Goal: Task Accomplishment & Management: Use online tool/utility

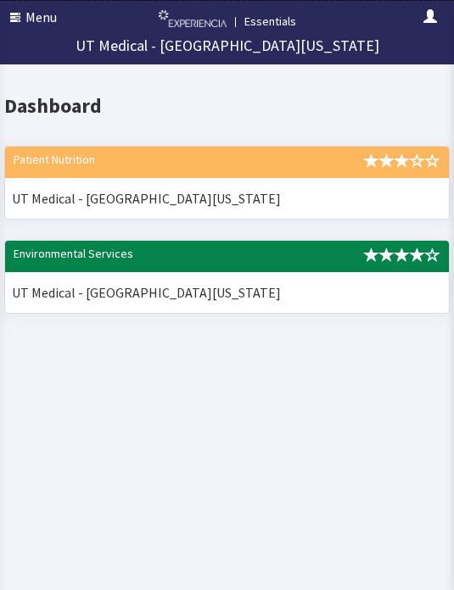
click at [25, 16] on span "button" at bounding box center [17, 18] width 15 height 14
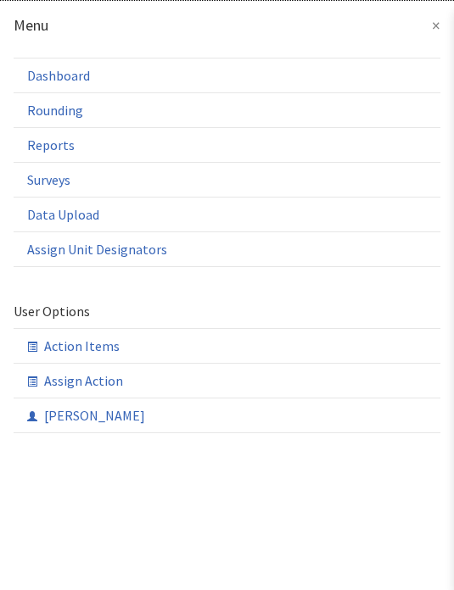
click at [0, 0] on link "Rounding" at bounding box center [0, 0] width 0 height 0
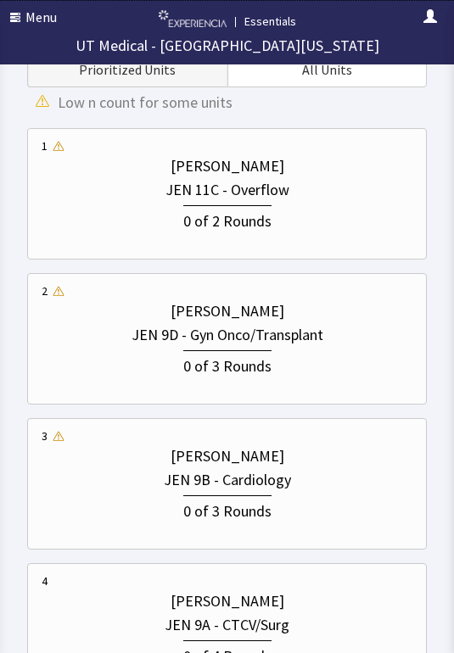
scroll to position [404, 0]
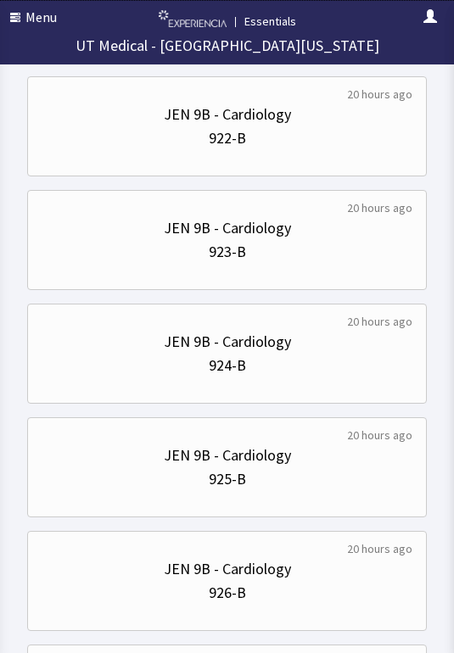
scroll to position [0, 0]
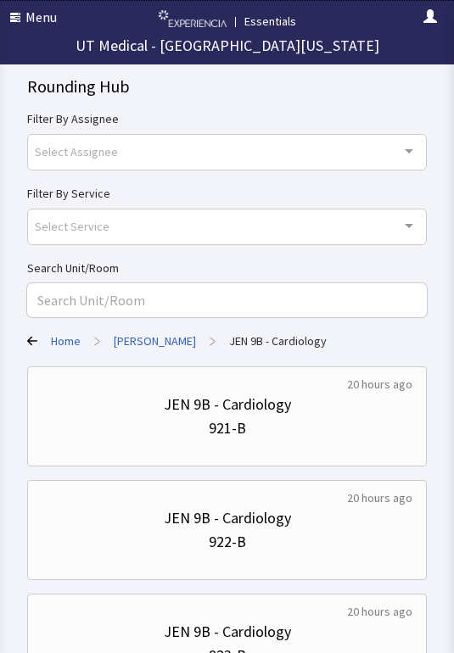
click at [10, 28] on button "Menu" at bounding box center [33, 17] width 67 height 34
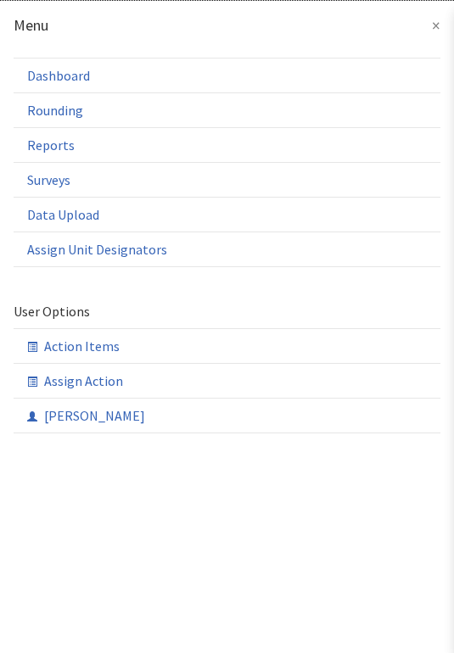
click at [42, 118] on link "Rounding" at bounding box center [227, 109] width 427 height 35
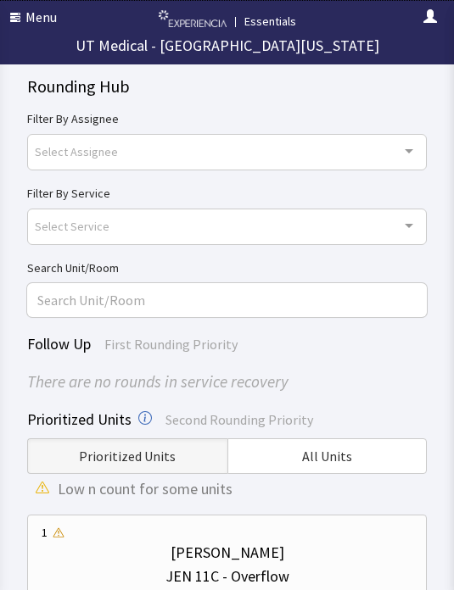
click at [312, 450] on span "All Units" at bounding box center [327, 456] width 50 height 20
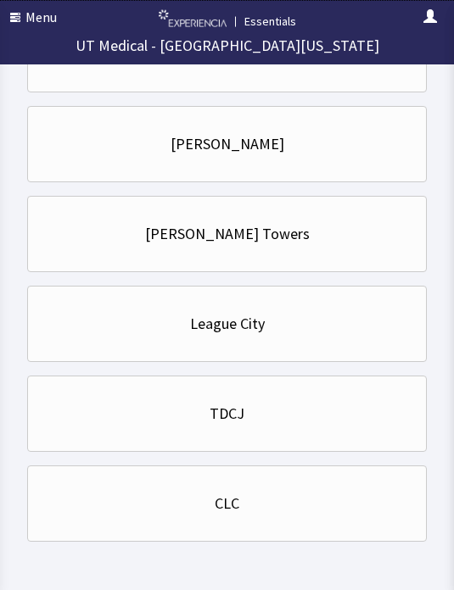
scroll to position [525, 0]
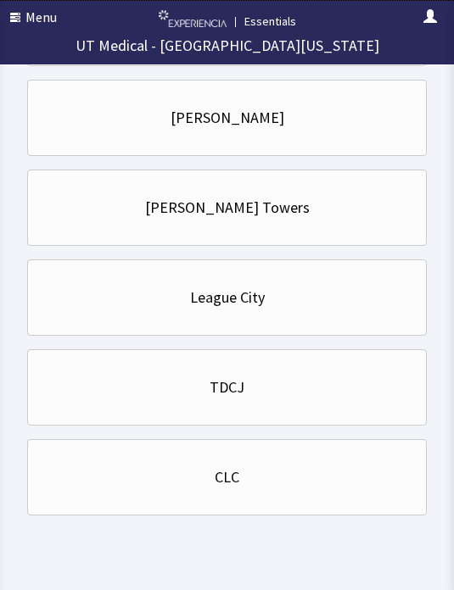
click at [63, 464] on div "CLC" at bounding box center [227, 478] width 371 height 58
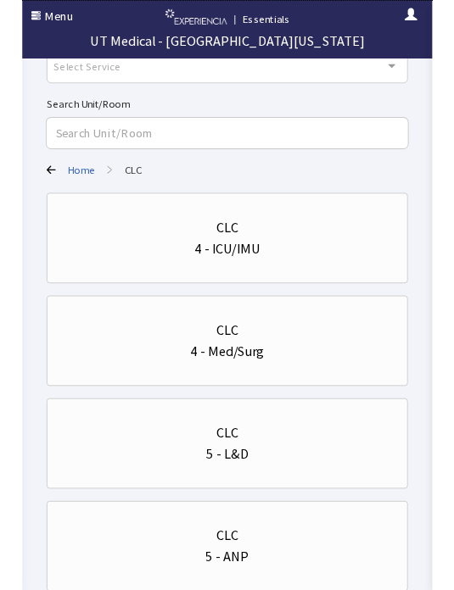
scroll to position [178, 0]
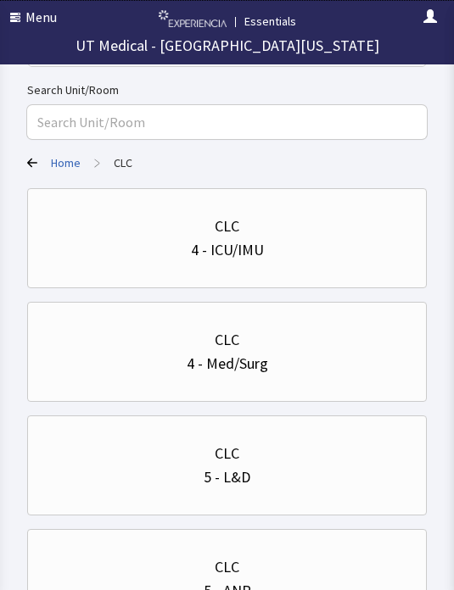
click at [51, 352] on div "4 - Med/Surg" at bounding box center [227, 364] width 371 height 24
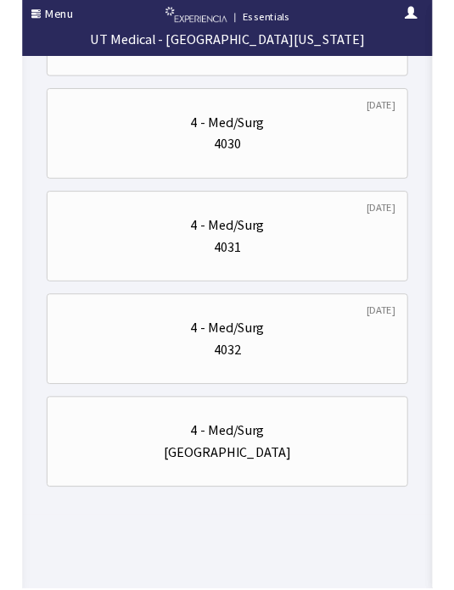
scroll to position [3591, 0]
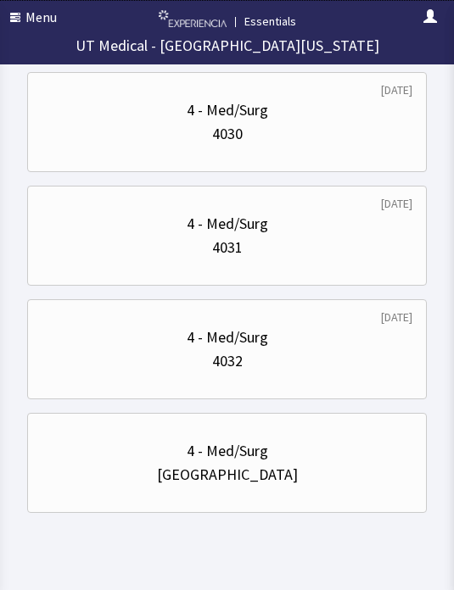
click at [45, 461] on div "4 - Med/Surg" at bounding box center [227, 451] width 371 height 24
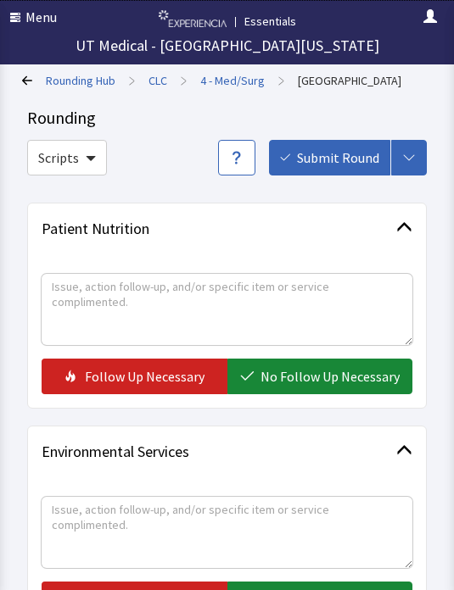
click at [209, 82] on link "4 - Med/Surg" at bounding box center [232, 80] width 64 height 17
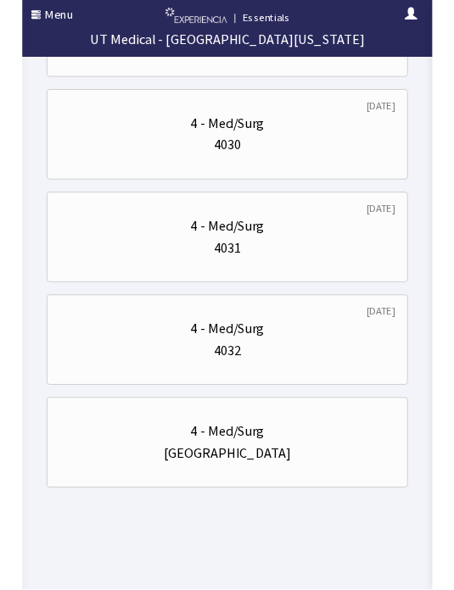
scroll to position [3589, 0]
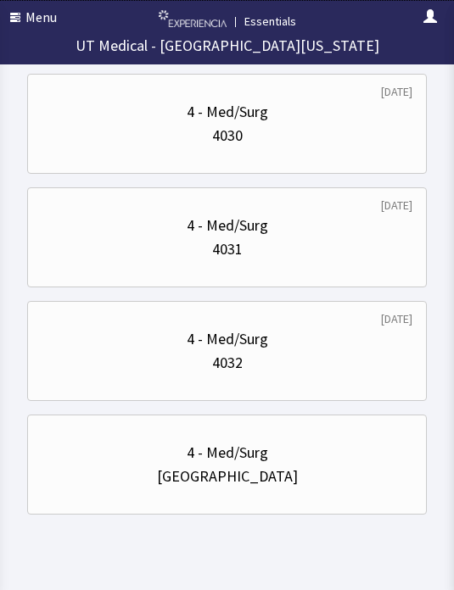
click at [85, 374] on div "4032" at bounding box center [227, 363] width 371 height 24
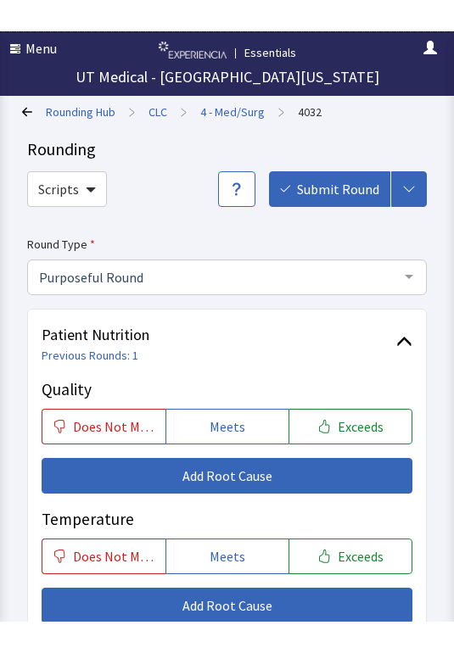
scroll to position [12, 0]
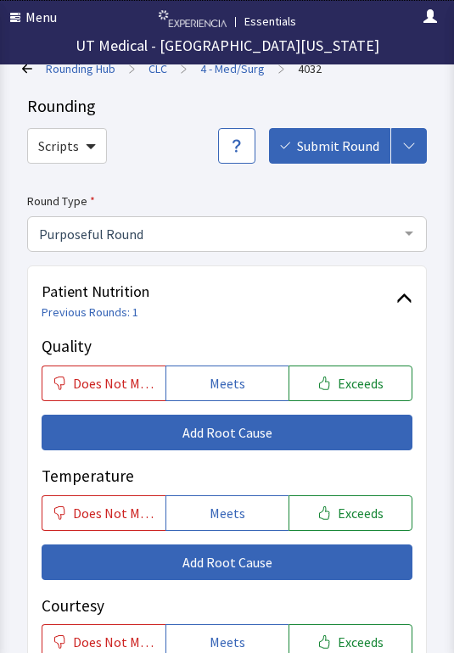
click at [225, 71] on link "4 - Med/Surg" at bounding box center [232, 68] width 64 height 17
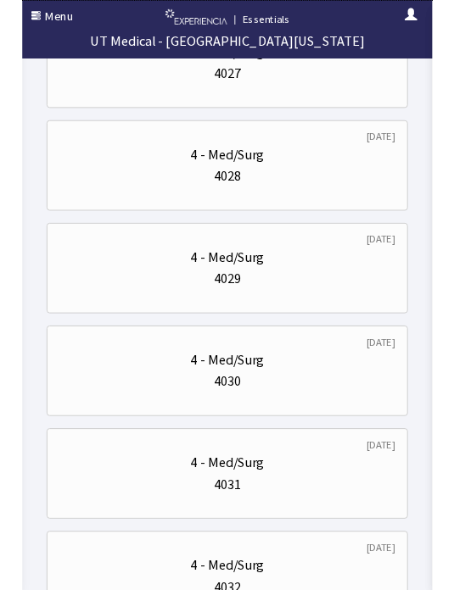
scroll to position [3328, 0]
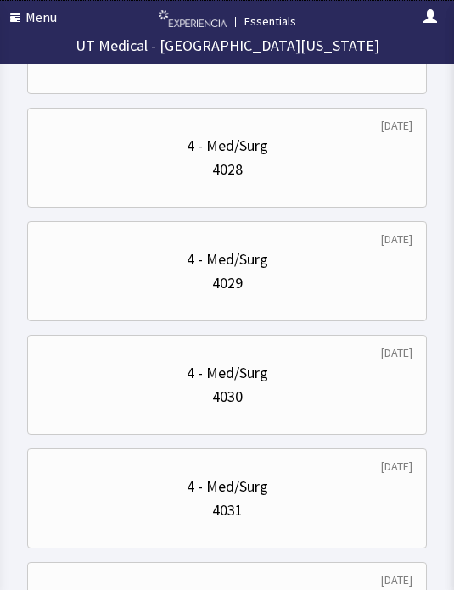
click at [316, 504] on div "4031" at bounding box center [227, 511] width 371 height 24
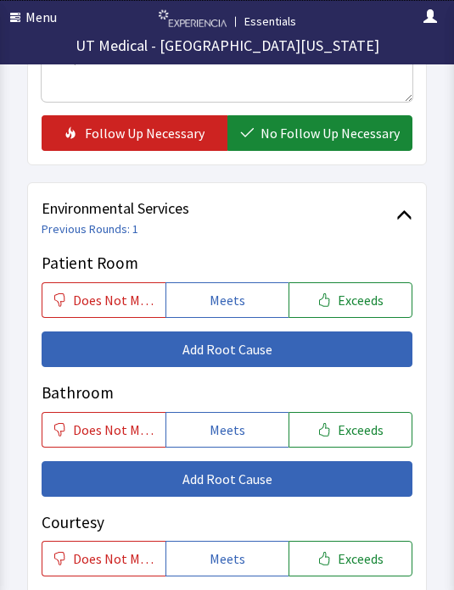
scroll to position [995, 0]
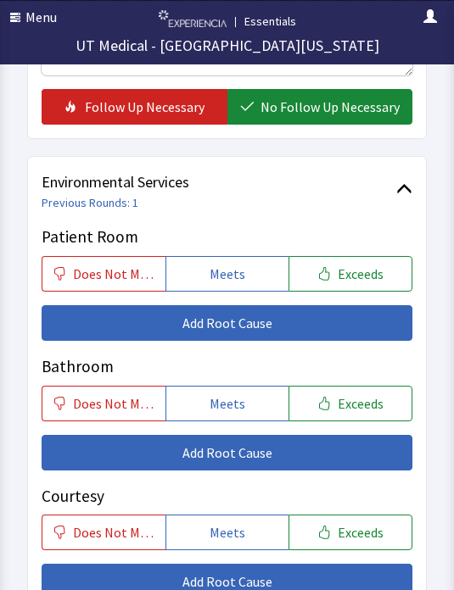
click at [238, 265] on span "Meets" at bounding box center [228, 274] width 36 height 20
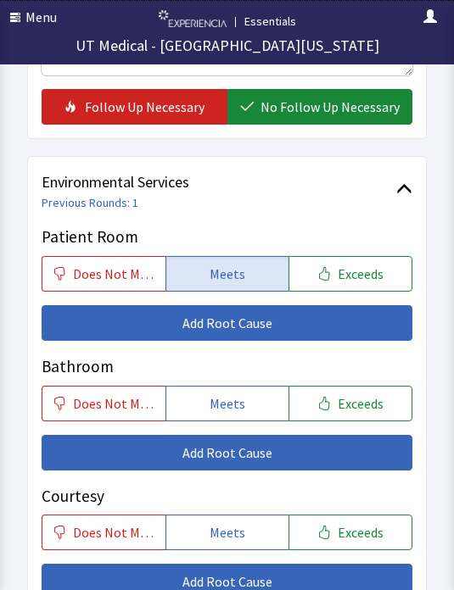
click at [244, 394] on button "Meets" at bounding box center [227, 404] width 124 height 36
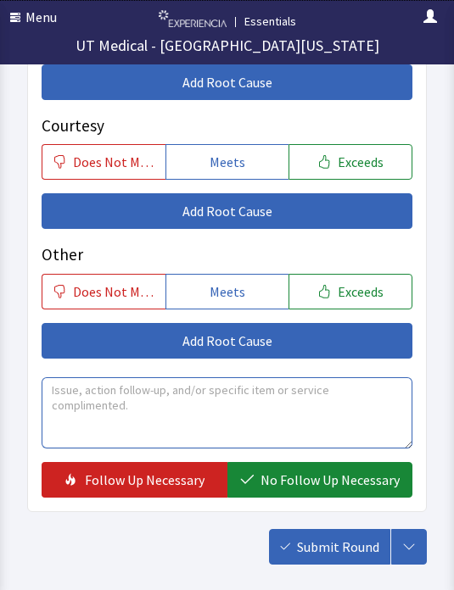
click at [277, 409] on textarea at bounding box center [227, 413] width 371 height 71
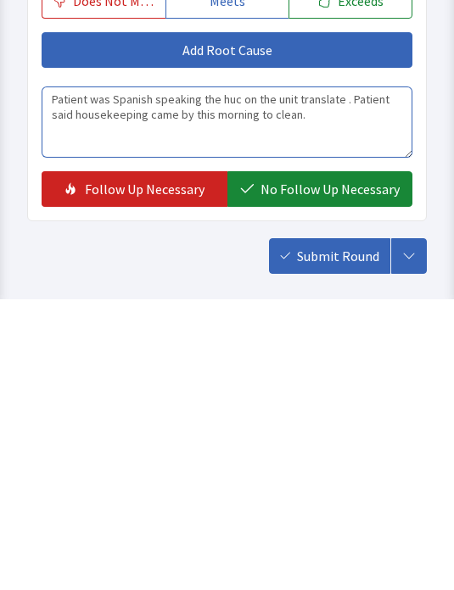
type textarea "Patient was Spanish speaking the huc on the unit translate . Patient said house…"
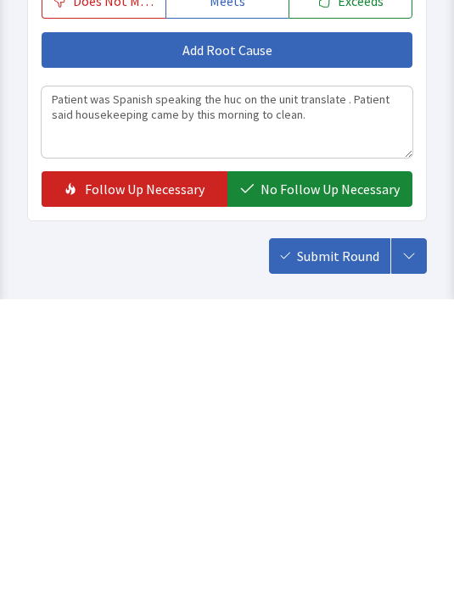
click at [337, 471] on span "No Follow Up Necessary" at bounding box center [329, 481] width 139 height 20
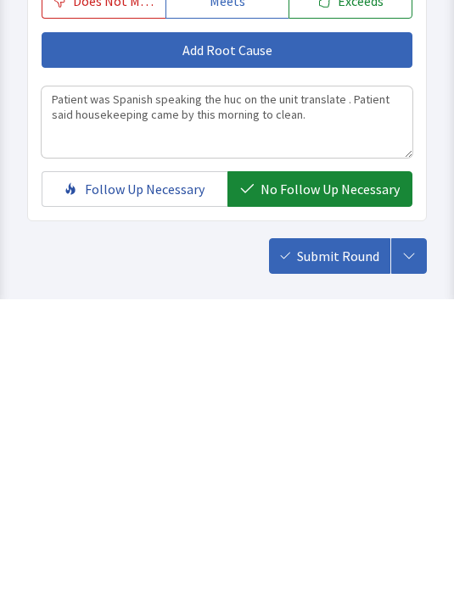
scroll to position [1446, 0]
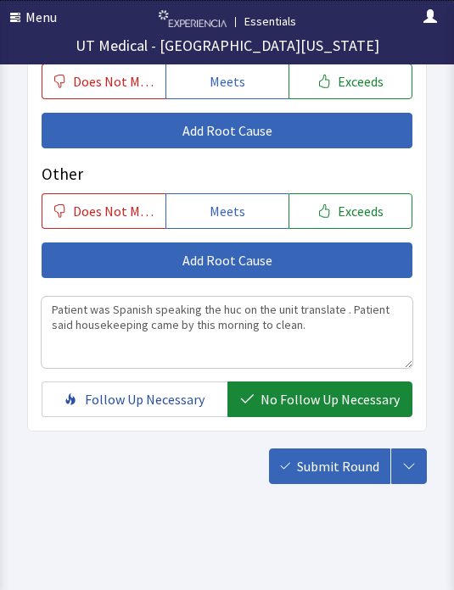
click at [331, 458] on span "Submit Round" at bounding box center [338, 466] width 82 height 20
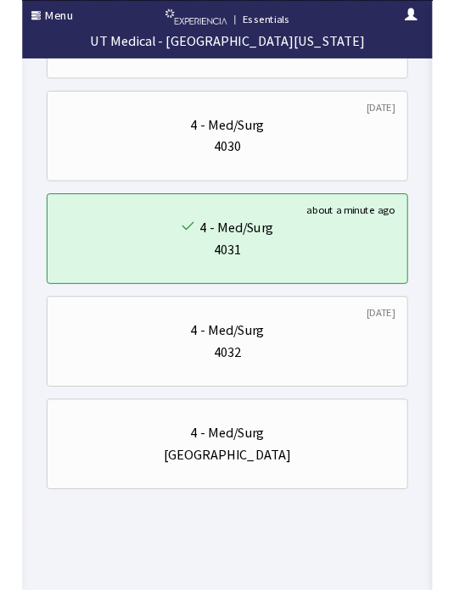
scroll to position [3594, 0]
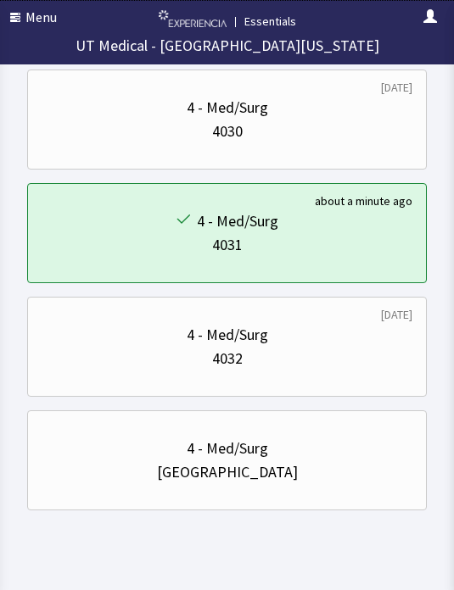
click at [28, 411] on div "3 months ago 4 - Med/Surg 4032" at bounding box center [227, 461] width 400 height 100
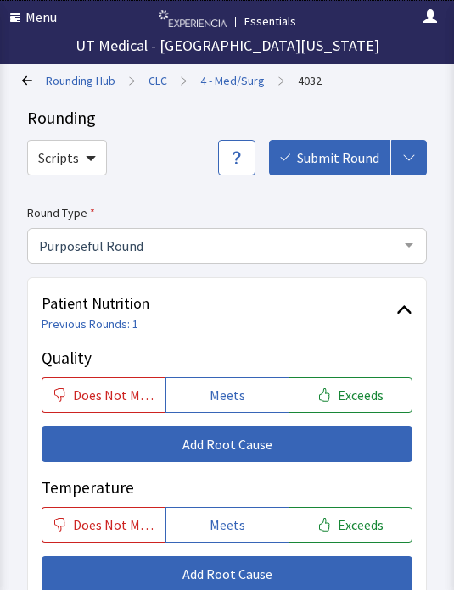
click at [227, 88] on link "4 - Med/Surg" at bounding box center [232, 80] width 64 height 17
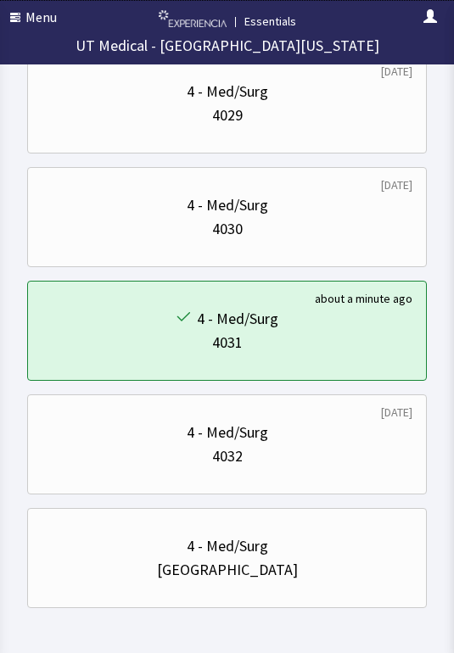
scroll to position [3563, 0]
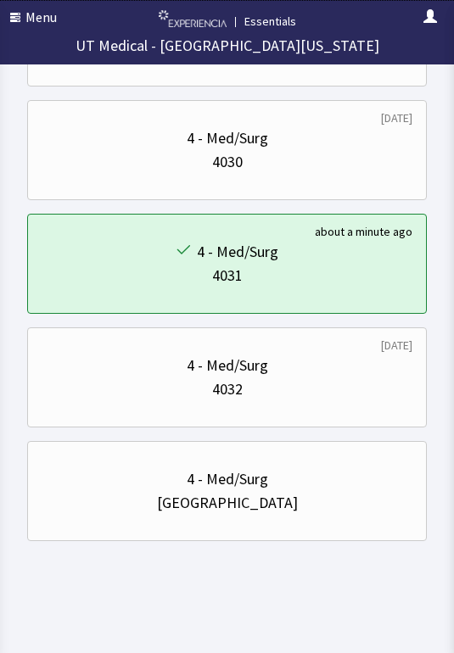
click at [78, 159] on div "4030" at bounding box center [227, 162] width 371 height 24
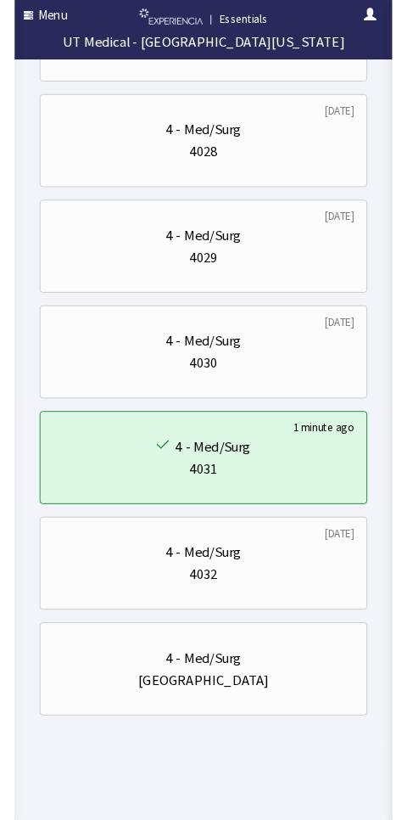
scroll to position [3359, 0]
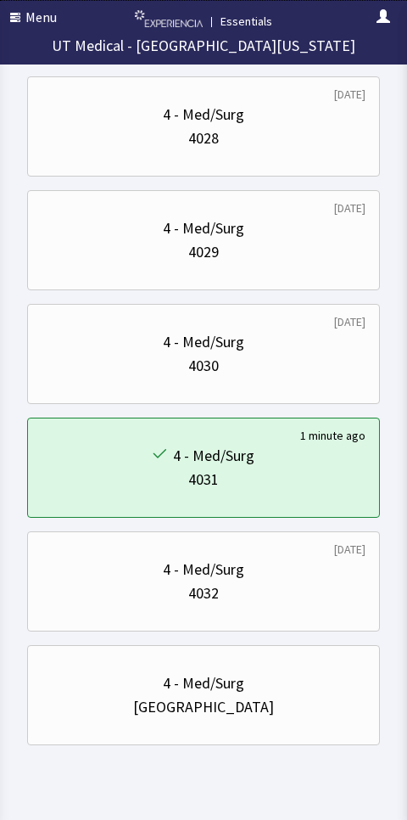
click at [297, 353] on div "4 - Med/Surg" at bounding box center [204, 342] width 324 height 24
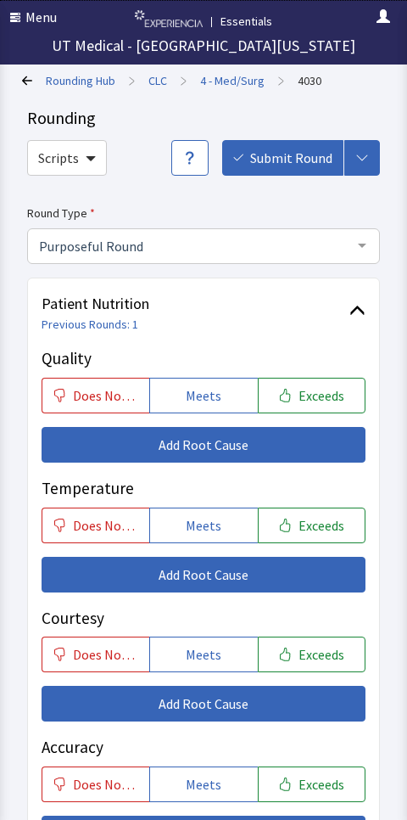
click at [197, 524] on span "Meets" at bounding box center [204, 525] width 36 height 20
click at [200, 648] on span "Meets" at bounding box center [204, 654] width 36 height 20
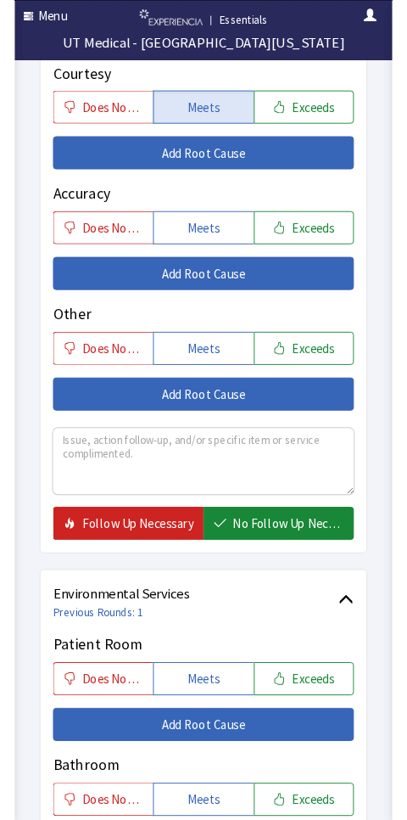
scroll to position [564, 0]
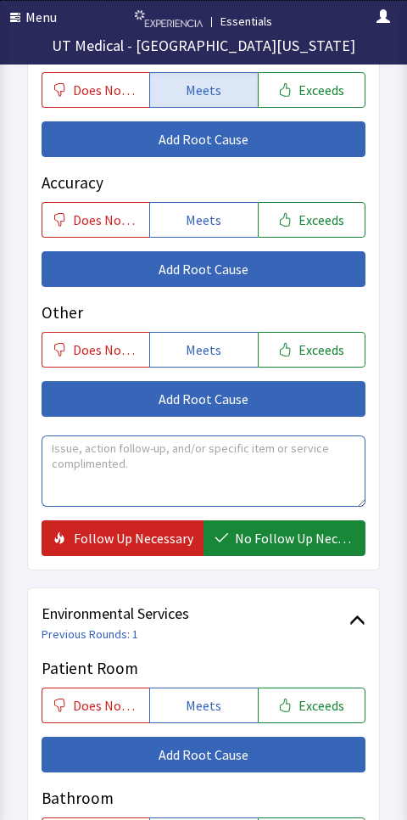
click at [68, 459] on textarea at bounding box center [204, 470] width 324 height 71
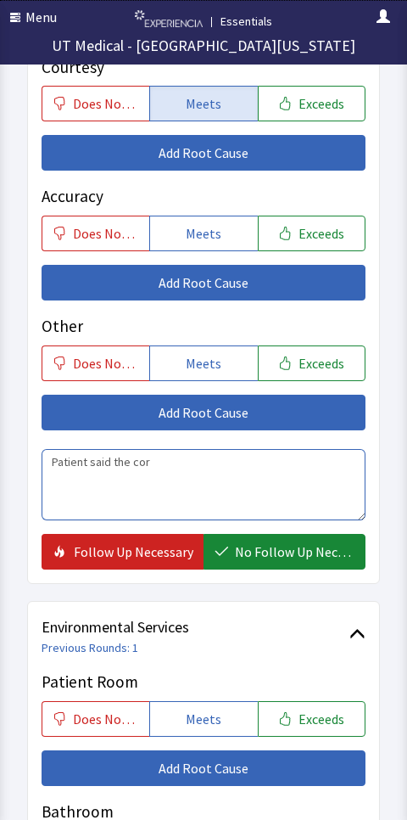
scroll to position [532, 0]
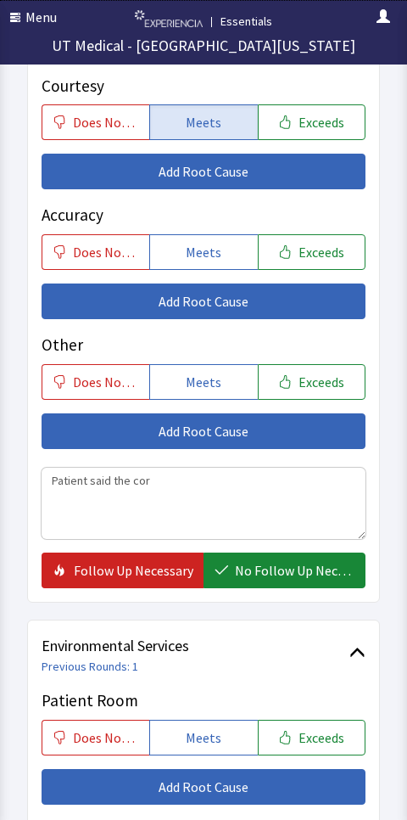
click at [92, 372] on span "Does Not Meet" at bounding box center [106, 382] width 66 height 20
click at [179, 378] on button "Meets" at bounding box center [203, 382] width 108 height 36
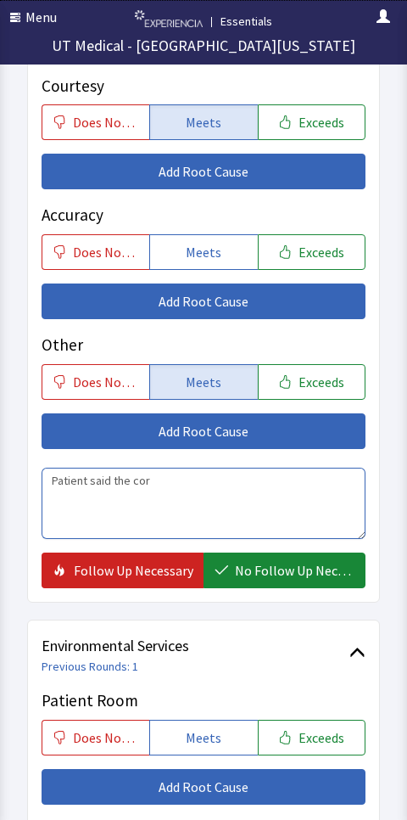
click at [168, 481] on textarea "Patient said the cor" at bounding box center [204, 502] width 324 height 71
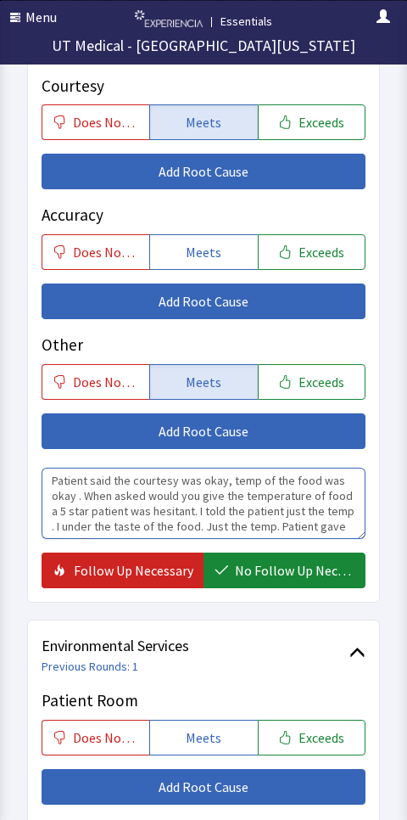
scroll to position [10, 0]
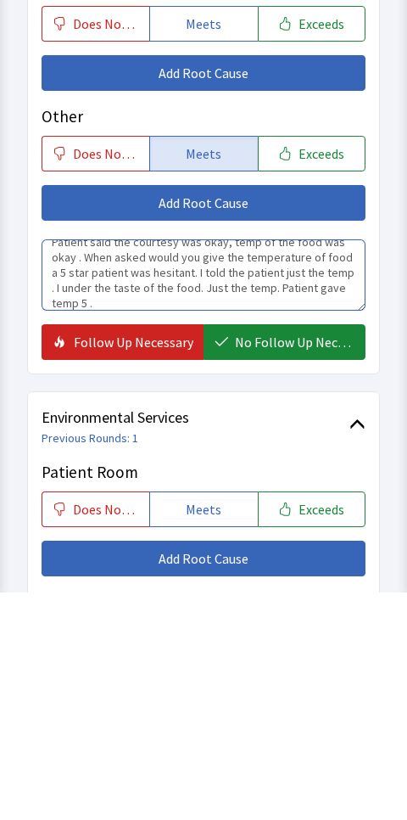
type textarea "Patient said the courtesy was okay, temp of the food was okay . When asked woul…"
click at [263, 560] on span "No Follow Up Necessary" at bounding box center [295, 570] width 120 height 20
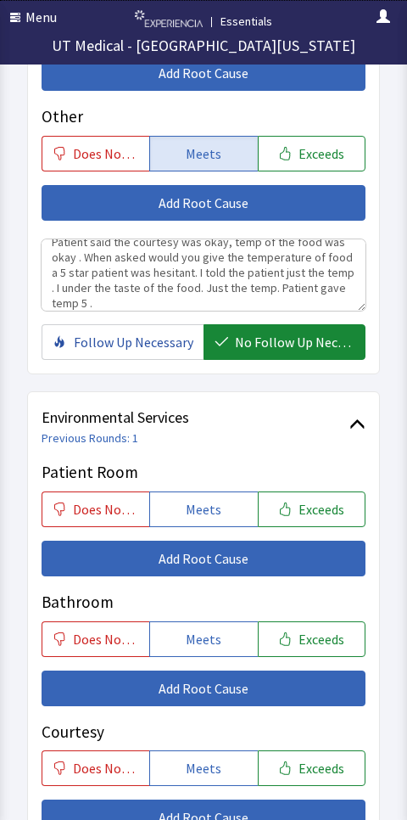
click at [192, 500] on span "Meets" at bounding box center [204, 509] width 36 height 20
click at [187, 636] on span "Meets" at bounding box center [204, 639] width 36 height 20
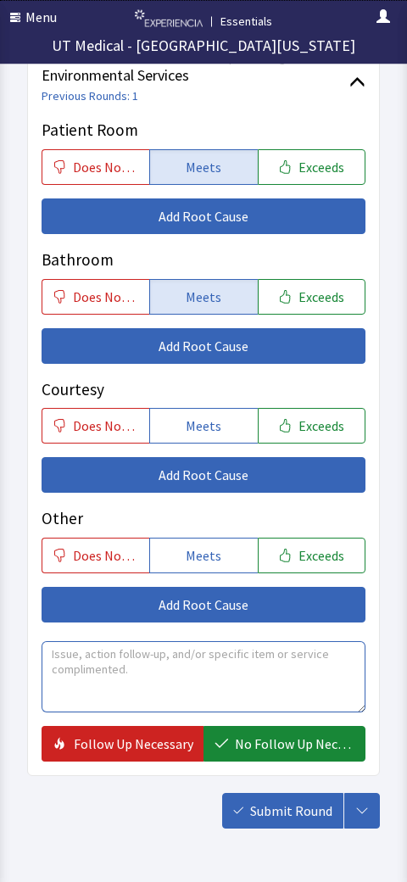
click at [106, 661] on textarea at bounding box center [204, 677] width 324 height 71
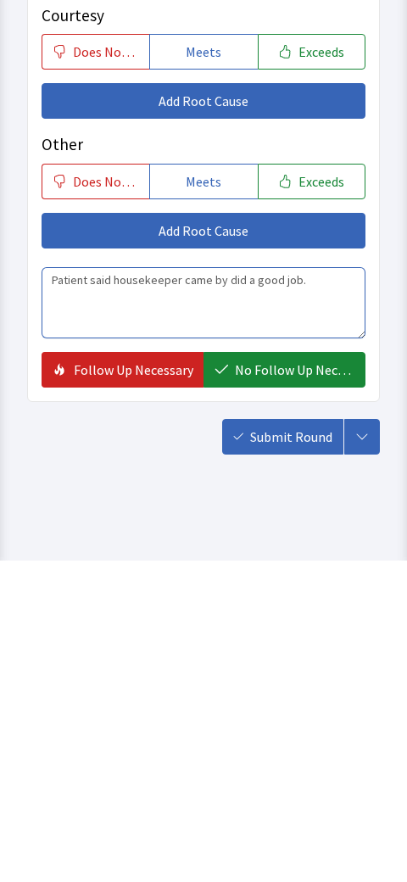
type textarea "Patient said housekeeper came by did a good job."
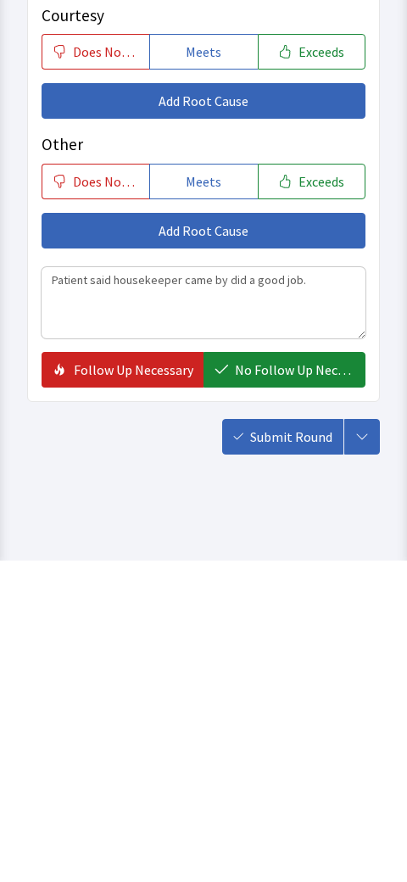
click at [287, 681] on span "No Follow Up Necessary" at bounding box center [295, 691] width 120 height 20
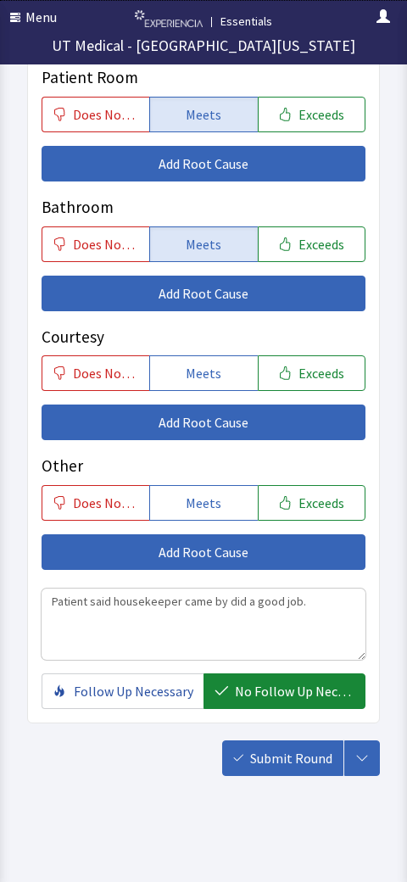
click at [296, 748] on span "Submit Round" at bounding box center [291, 758] width 82 height 20
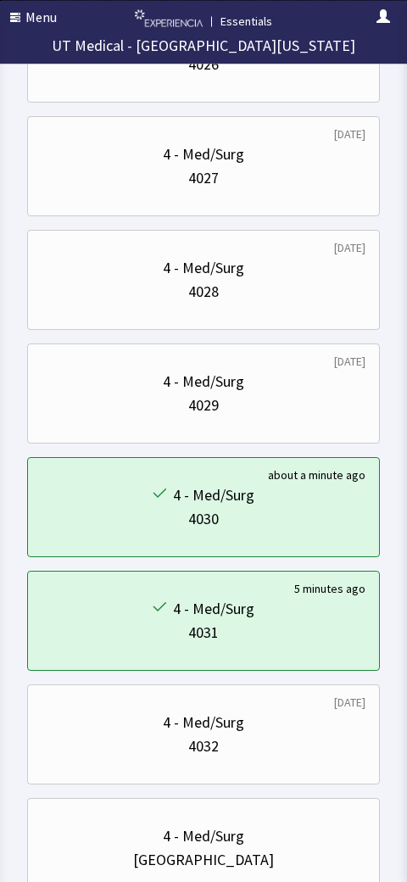
scroll to position [3207, 0]
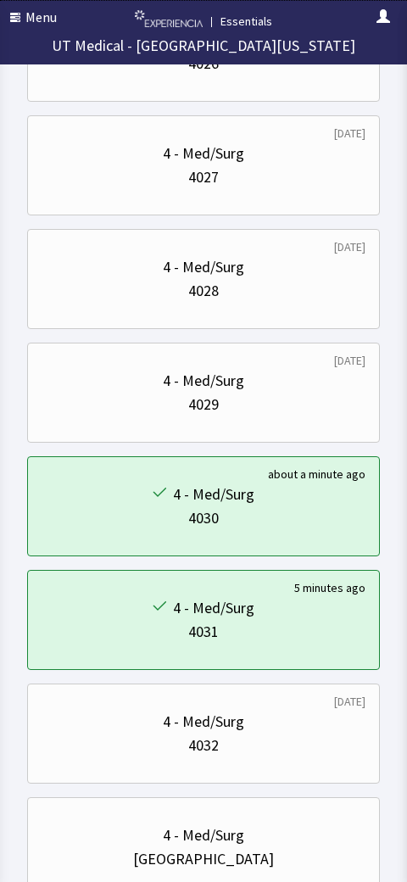
click at [282, 388] on div "4 - Med/Surg" at bounding box center [204, 381] width 324 height 24
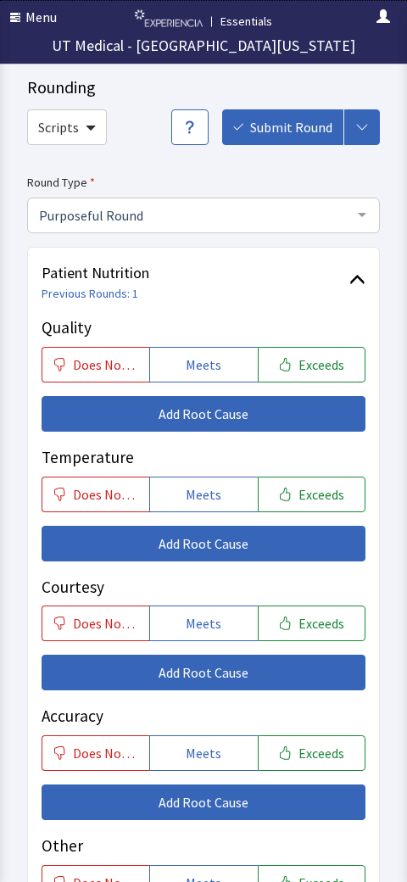
scroll to position [36, 0]
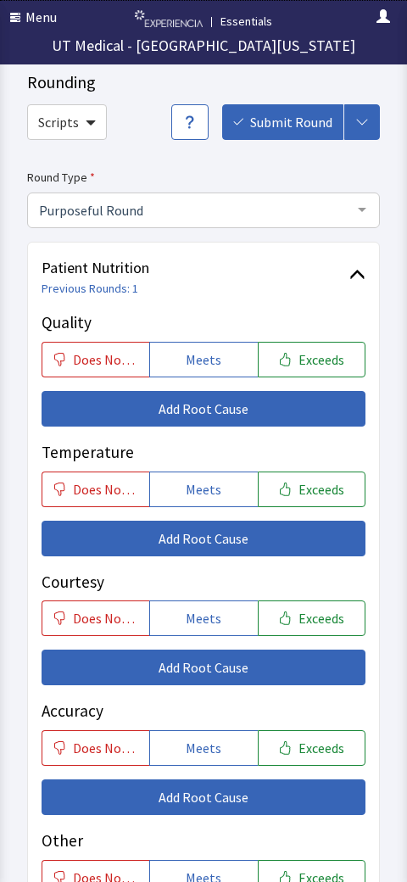
click at [212, 479] on span "Meets" at bounding box center [204, 489] width 36 height 20
click at [202, 609] on span "Meets" at bounding box center [204, 618] width 36 height 20
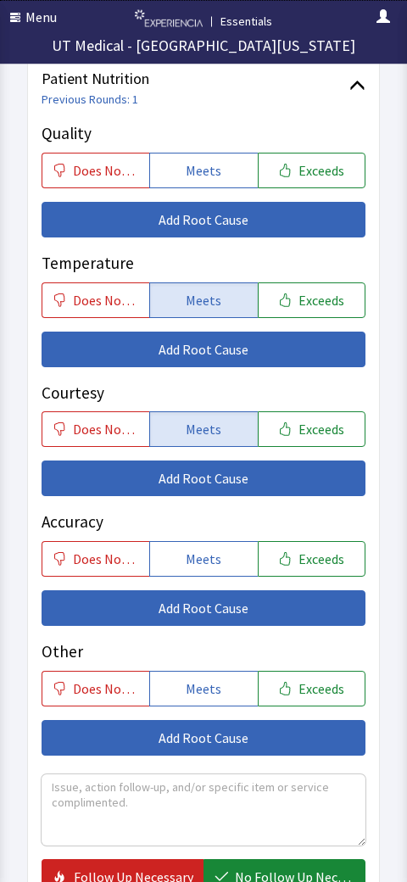
scroll to position [243, 0]
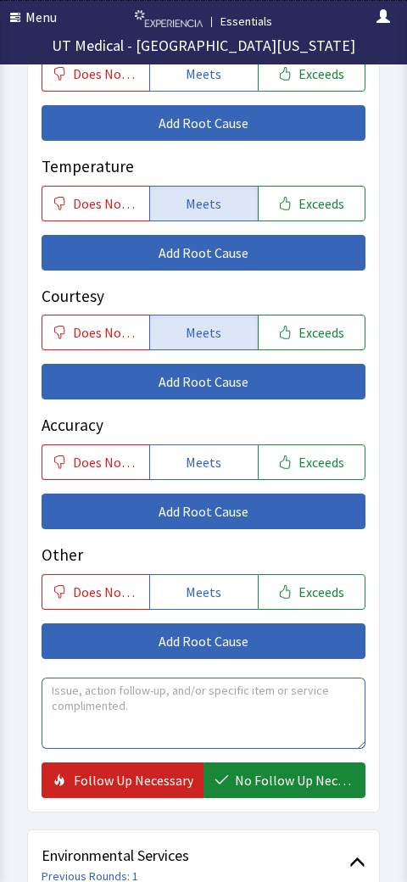
click at [299, 704] on textarea at bounding box center [204, 713] width 324 height 71
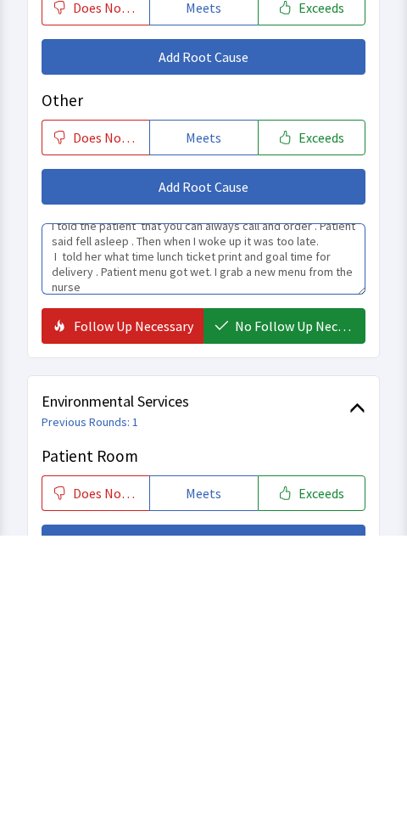
scroll to position [56, 0]
type textarea "Patient was confused on the order taken in person. Patient explained a person i…"
click at [254, 600] on span "No Follow Up Necessary" at bounding box center [295, 610] width 120 height 20
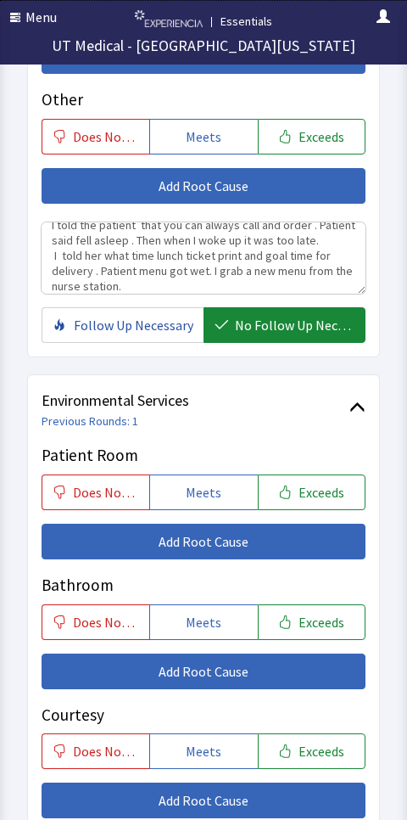
click at [180, 489] on button "Meets" at bounding box center [203, 492] width 108 height 36
click at [186, 618] on button "Meets" at bounding box center [203, 622] width 108 height 36
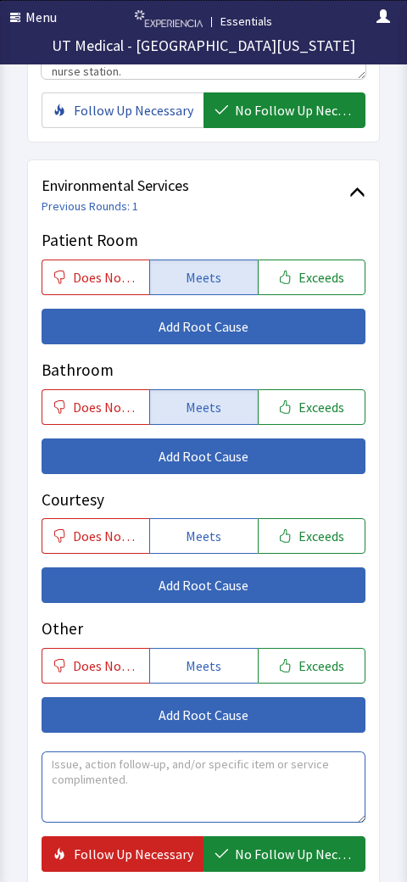
click at [75, 755] on textarea at bounding box center [204, 787] width 324 height 71
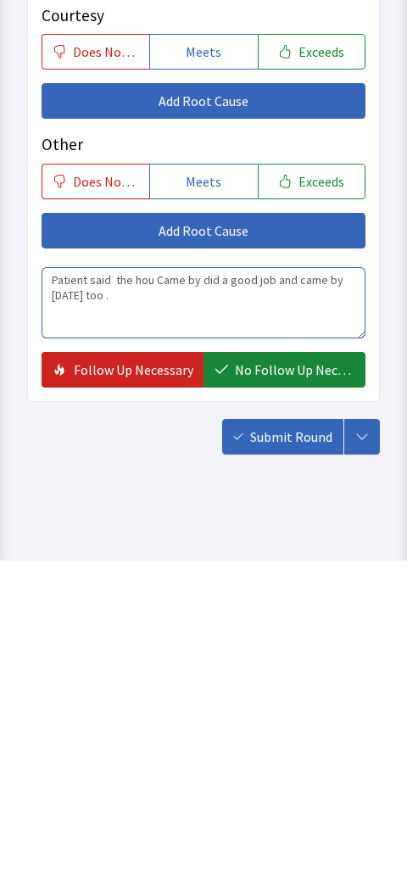
click at [154, 589] on textarea "Patient said the hou Came by did a good job and came by yesterday too ." at bounding box center [204, 624] width 324 height 71
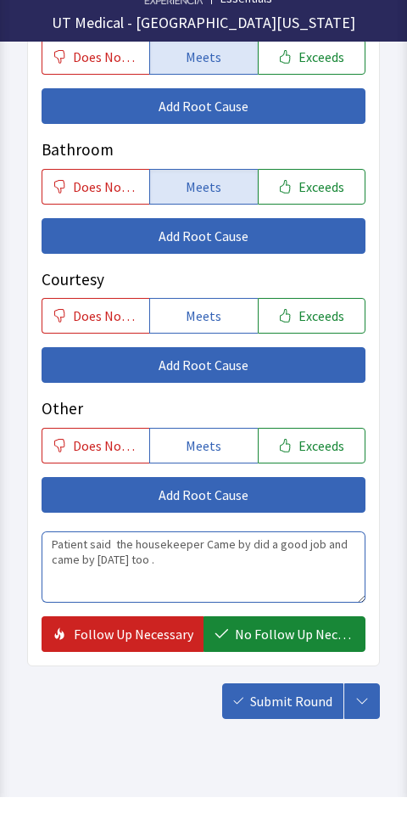
scroll to position [1182, 0]
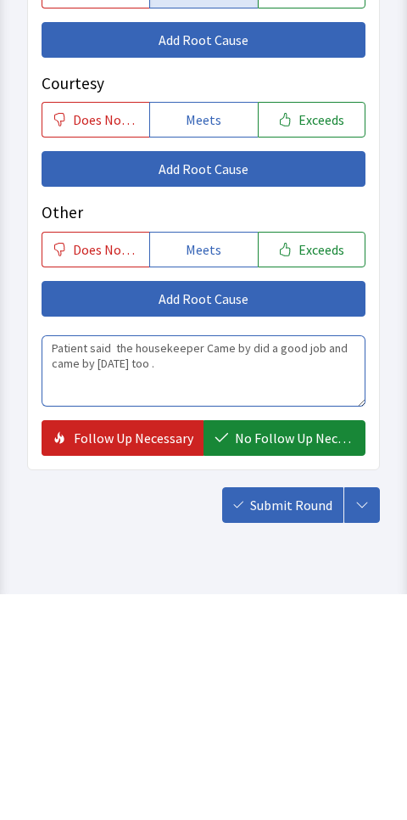
type textarea "Patient said the housekeeper Came by did a good job and came by yesterday too ."
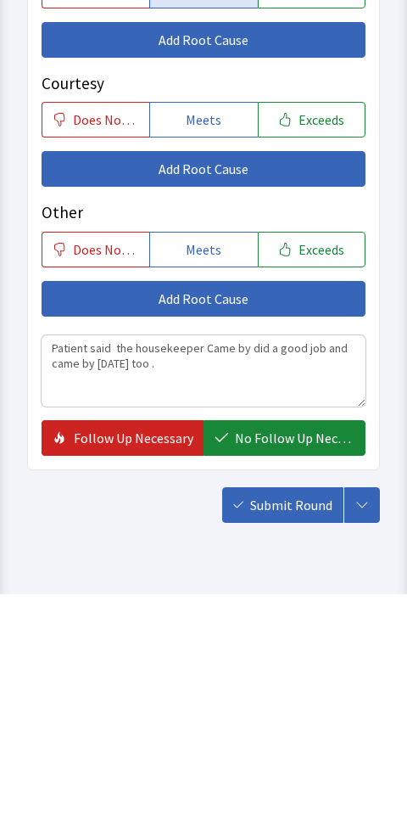
click at [294, 654] on span "No Follow Up Necessary" at bounding box center [295, 664] width 120 height 20
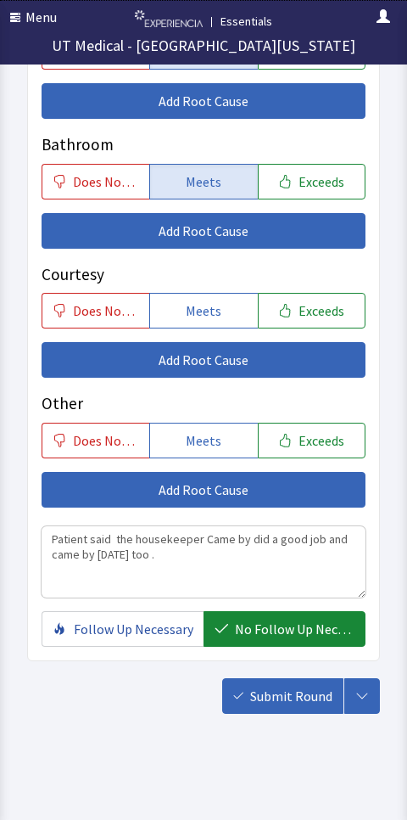
click at [294, 685] on span "Submit Round" at bounding box center [291, 695] width 82 height 20
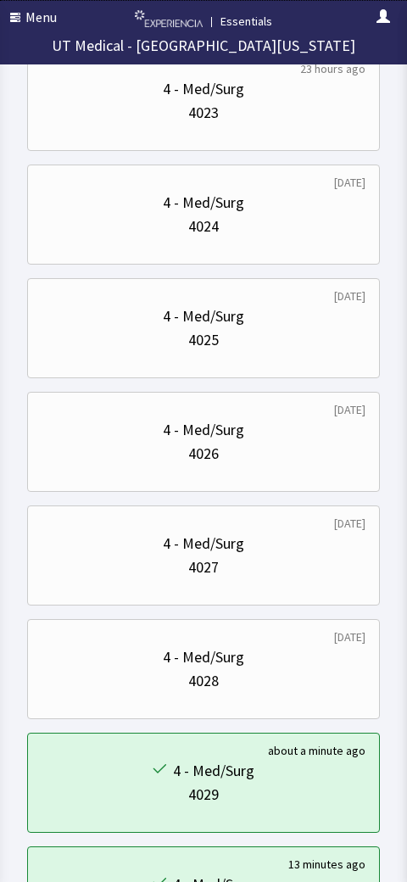
scroll to position [2843, 0]
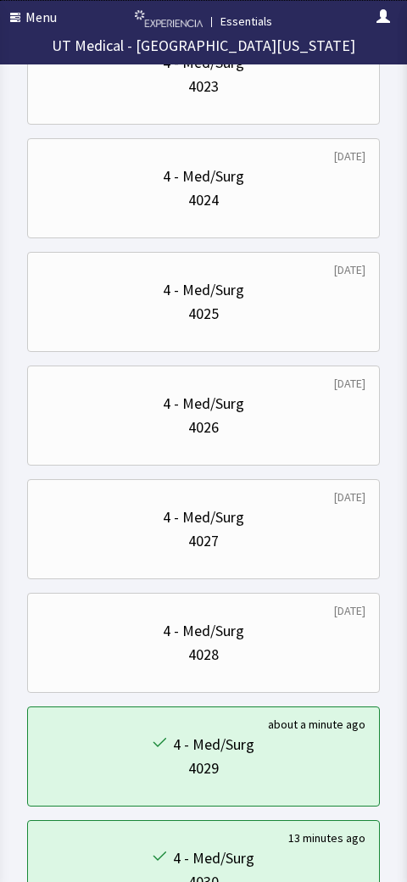
click at [232, 639] on div "4 - Med/Surg" at bounding box center [203, 631] width 81 height 24
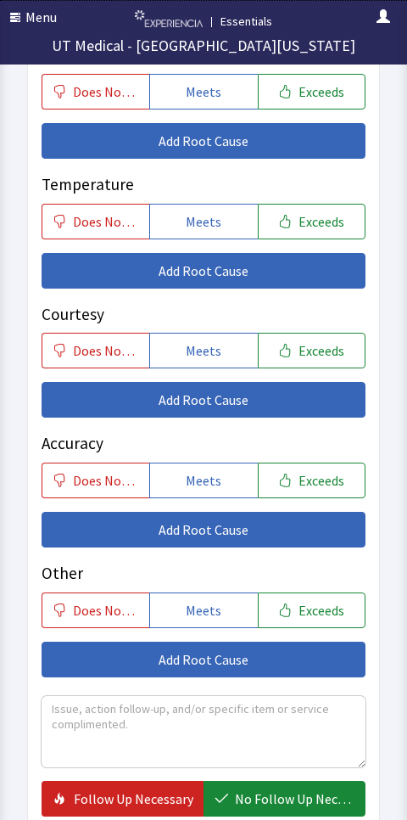
scroll to position [288, 0]
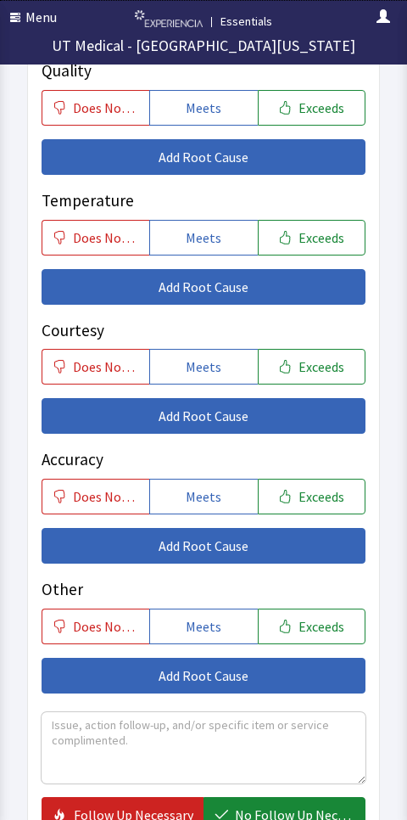
click at [222, 359] on button "Meets" at bounding box center [203, 367] width 108 height 36
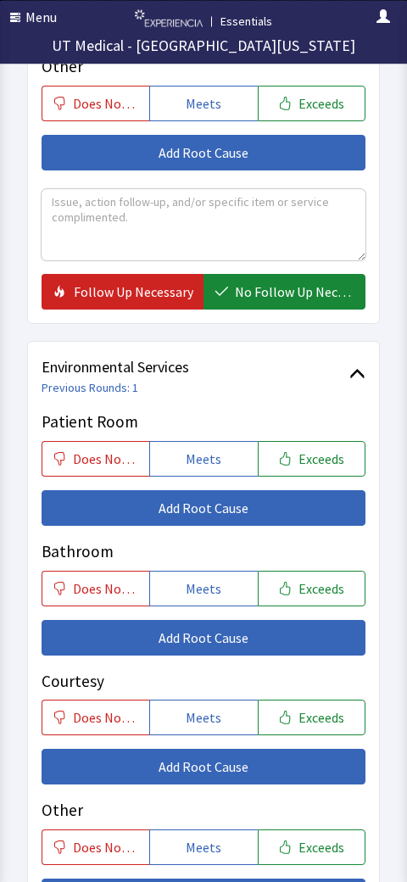
click at [222, 450] on button "Meets" at bounding box center [203, 460] width 108 height 36
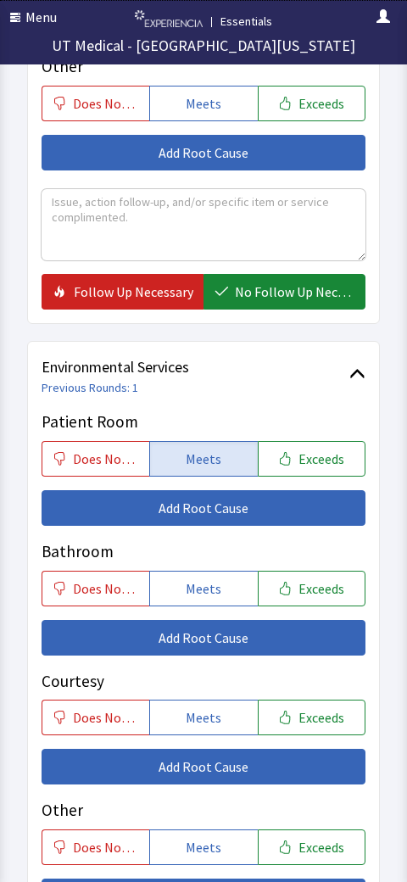
click at [208, 579] on span "Meets" at bounding box center [204, 589] width 36 height 20
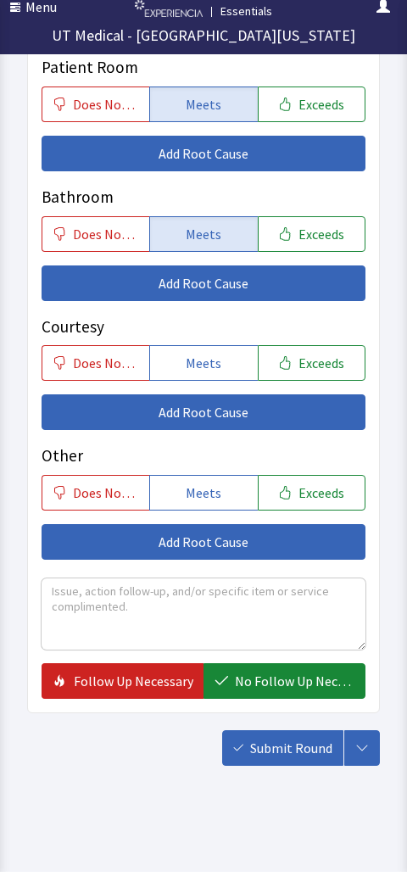
click at [250, 589] on textarea at bounding box center [204, 624] width 324 height 71
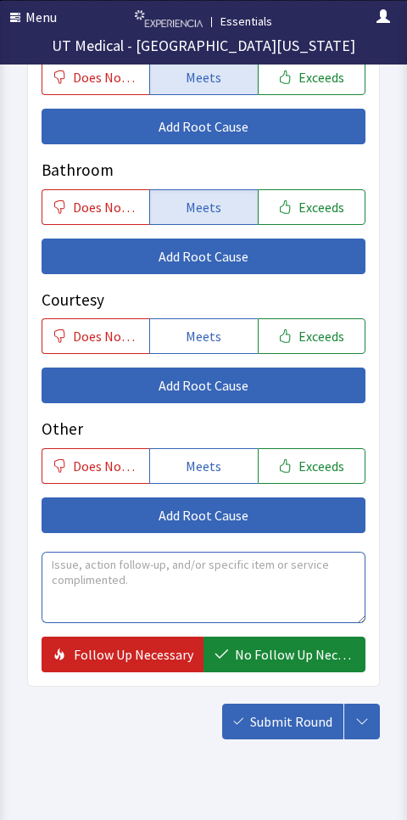
scroll to position [1217, 0]
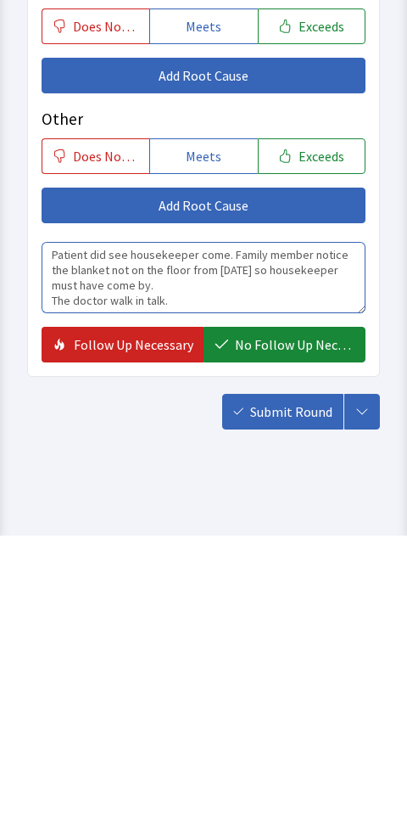
type textarea "Patient did see housekeeper come. Family member notice the blanket not on the f…"
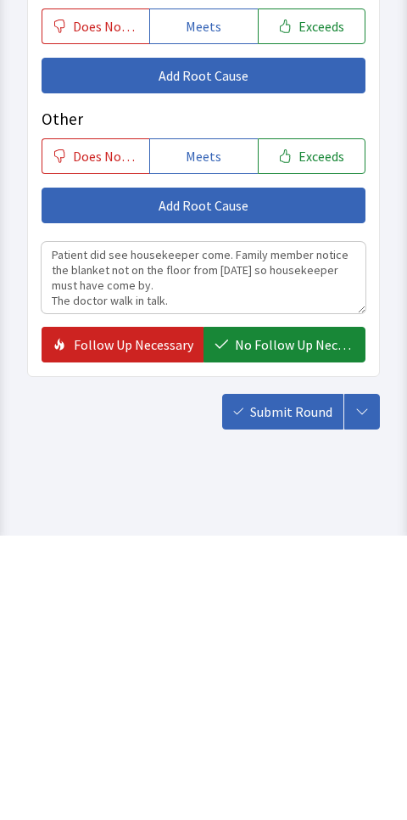
click at [294, 618] on span "No Follow Up Necessary" at bounding box center [295, 628] width 120 height 20
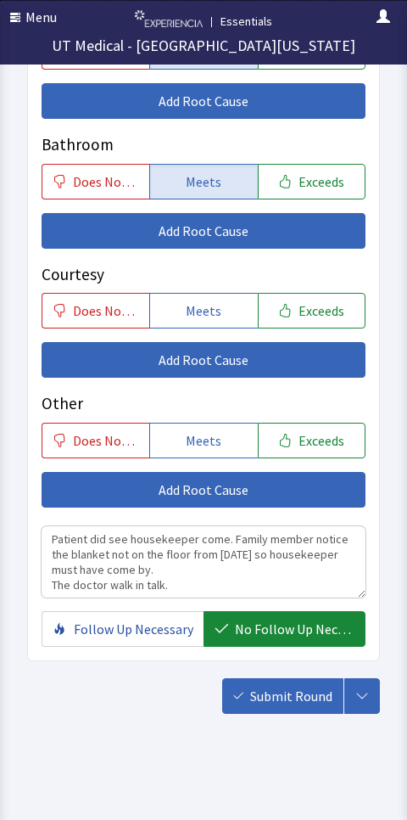
click at [280, 685] on span "Submit Round" at bounding box center [291, 695] width 82 height 20
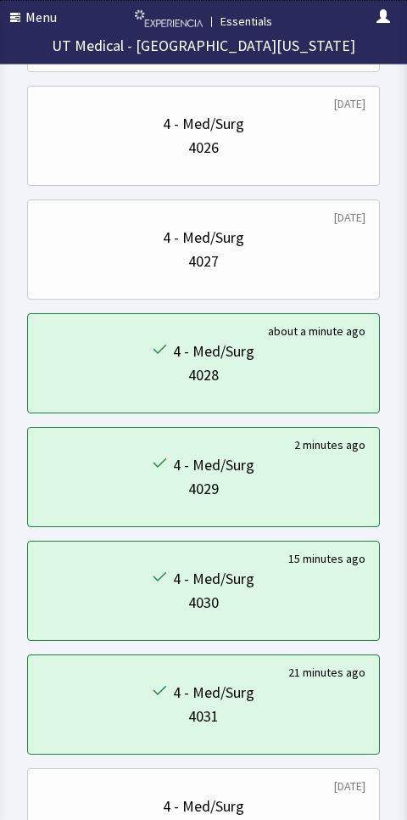
scroll to position [3148, 0]
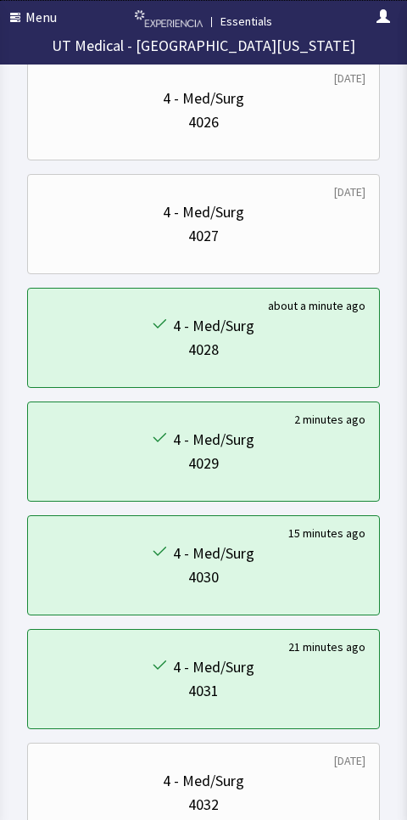
click at [223, 219] on div "4 - Med/Surg" at bounding box center [203, 212] width 81 height 24
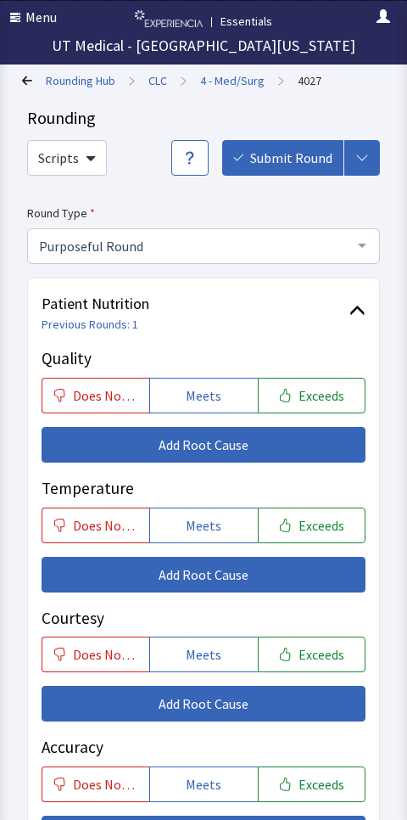
click at [204, 526] on span "Meets" at bounding box center [204, 525] width 36 height 20
click at [218, 645] on span "Meets" at bounding box center [204, 654] width 36 height 20
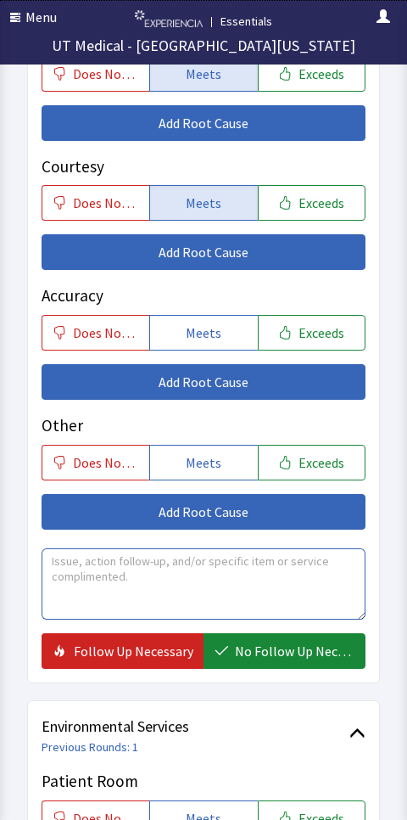
click at [273, 578] on textarea at bounding box center [204, 583] width 324 height 71
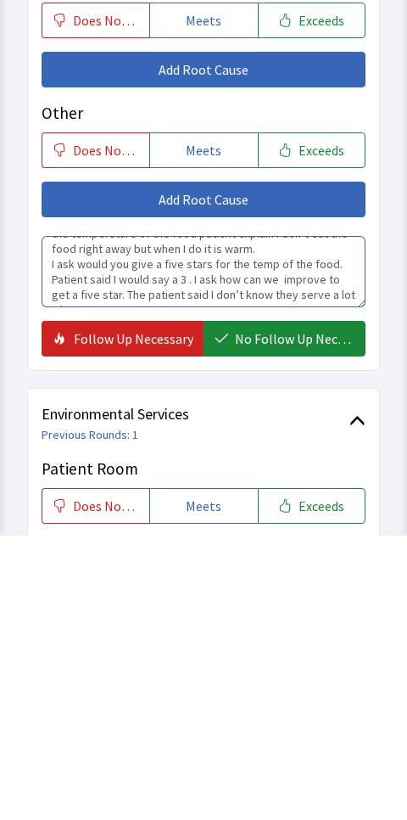
scroll to position [41, 0]
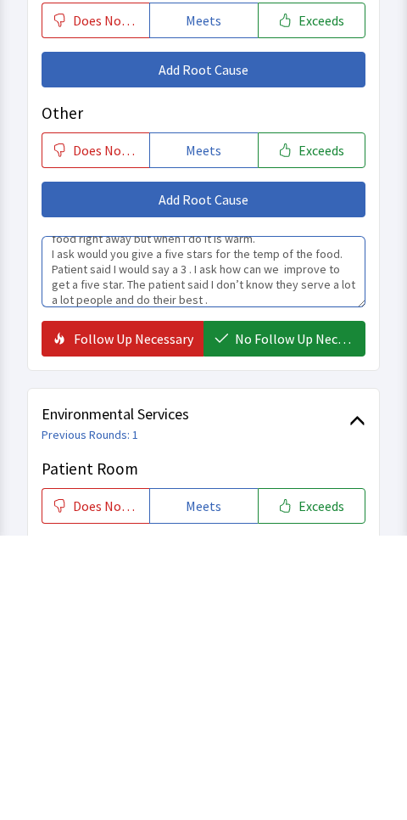
type textarea "Patient said courtesy was good. When asked would about the temperature of the f…"
click at [283, 613] on span "No Follow Up Necessary" at bounding box center [295, 623] width 120 height 20
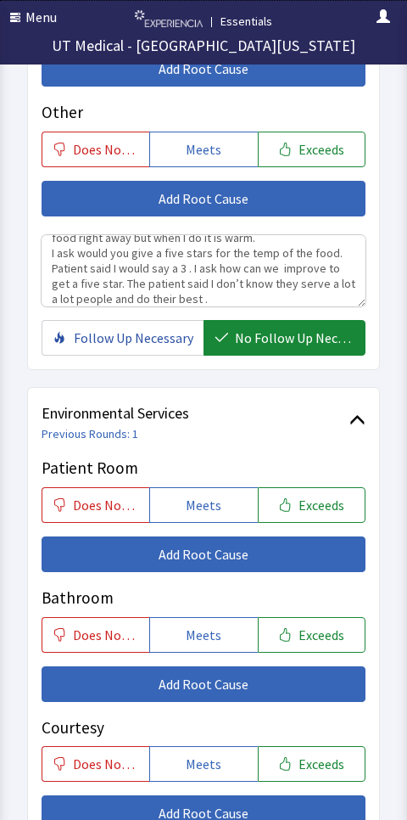
click at [210, 498] on span "Meets" at bounding box center [204, 505] width 36 height 20
click at [199, 607] on div "Bathroom Does Not Meet Meets Exceeds Add Root Cause" at bounding box center [204, 643] width 324 height 116
click at [220, 637] on span "Meets" at bounding box center [204, 634] width 36 height 20
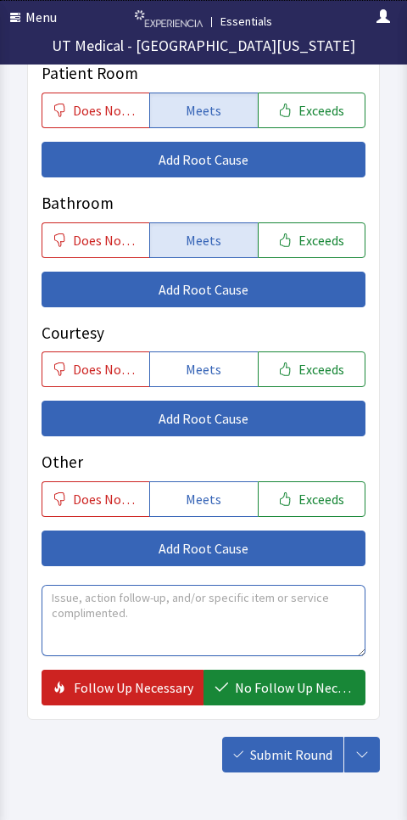
click at [261, 587] on textarea at bounding box center [204, 620] width 324 height 71
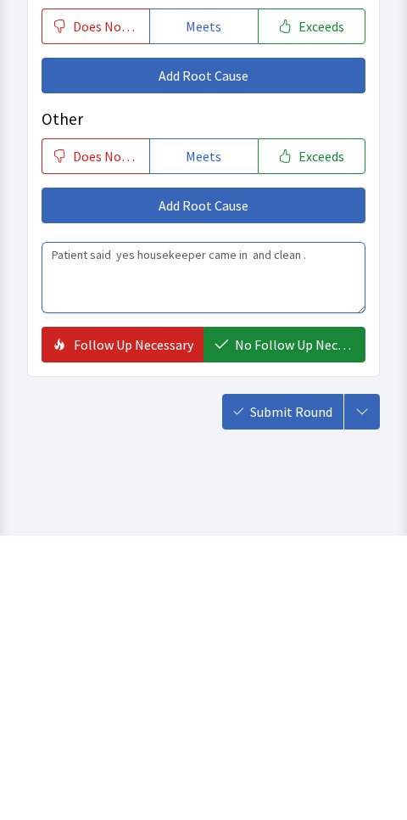
type textarea "Patient said yes housekeeper came in and clean ."
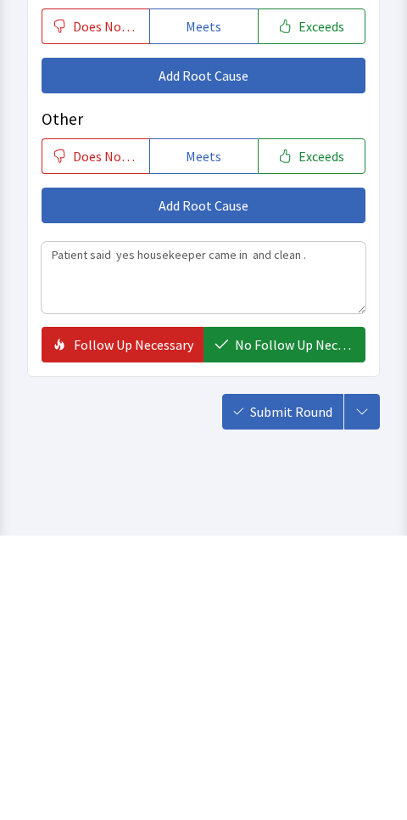
click at [284, 618] on span "No Follow Up Necessary" at bounding box center [295, 628] width 120 height 20
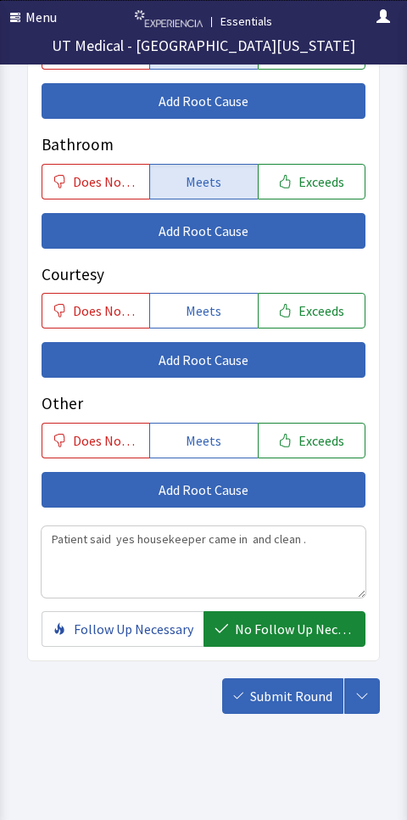
click at [277, 698] on span "Submit Round" at bounding box center [291, 695] width 82 height 20
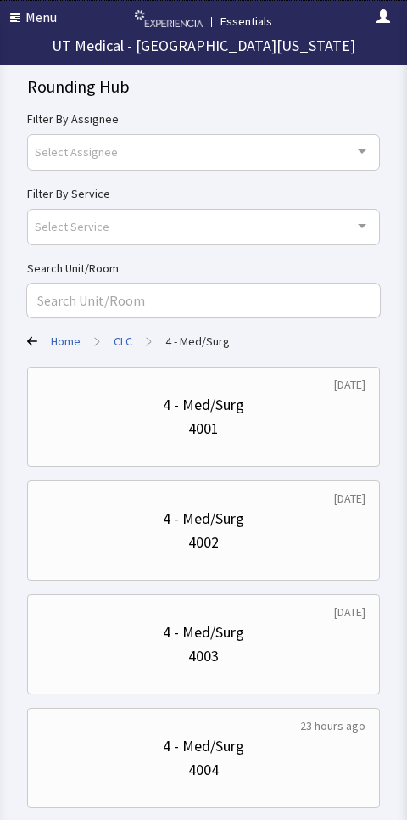
click at [275, 523] on div "4 - Med/Surg" at bounding box center [204, 518] width 324 height 24
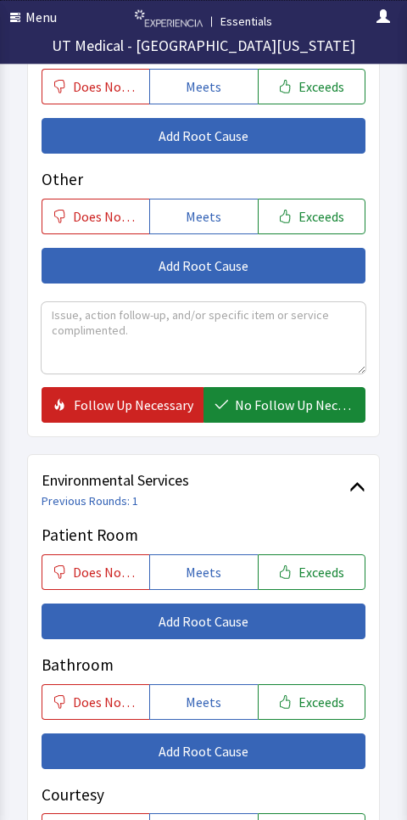
scroll to position [723, 0]
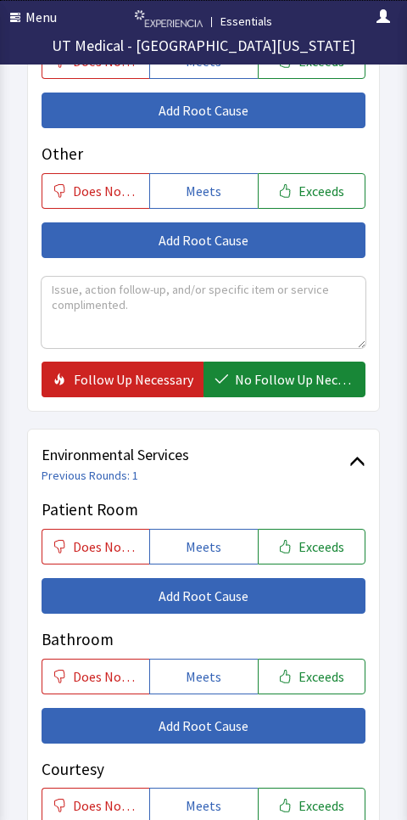
click at [214, 550] on span "Meets" at bounding box center [204, 546] width 36 height 20
click at [213, 675] on span "Meets" at bounding box center [204, 676] width 36 height 20
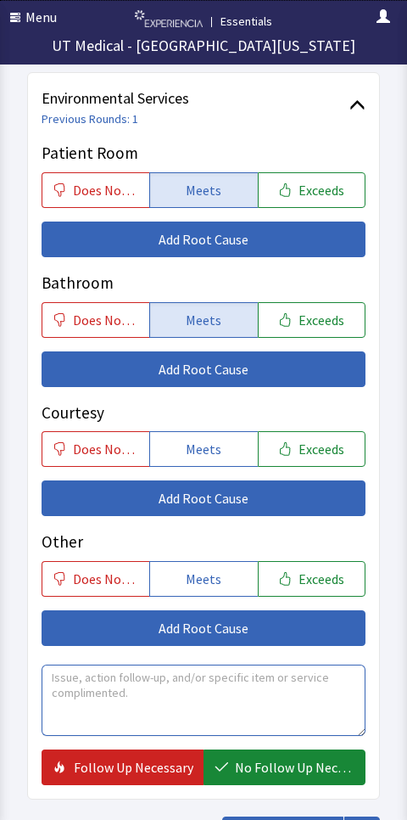
click at [249, 693] on textarea at bounding box center [204, 699] width 324 height 71
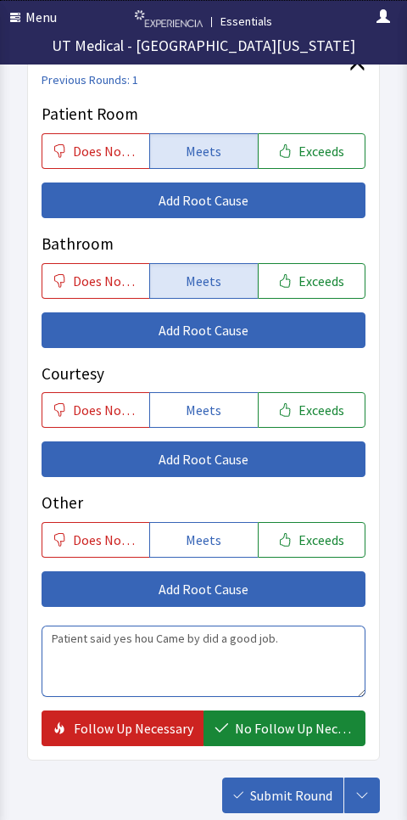
scroll to position [1117, 0]
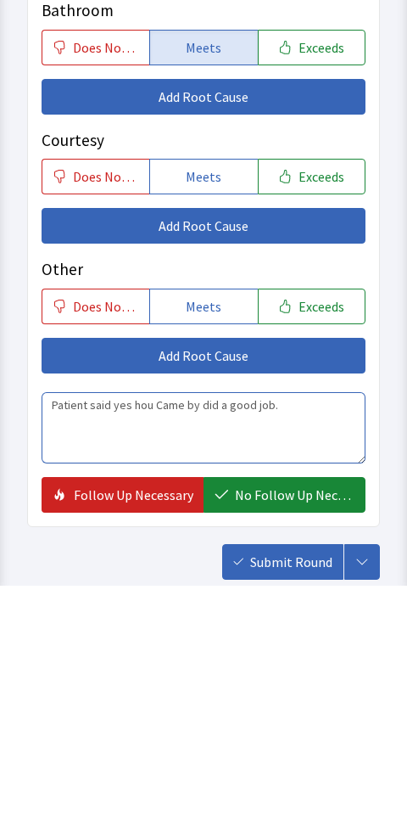
type textarea "Patient said yes hou Came by did a good job."
click at [306, 719] on span "No Follow Up Necessary" at bounding box center [295, 729] width 120 height 20
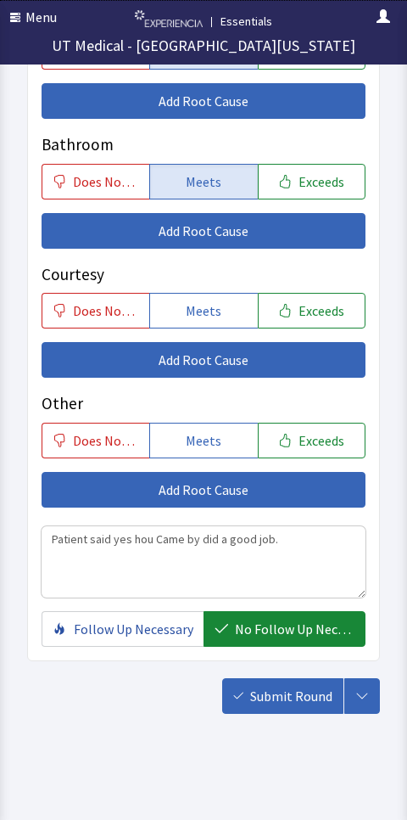
click at [305, 690] on span "Submit Round" at bounding box center [291, 695] width 82 height 20
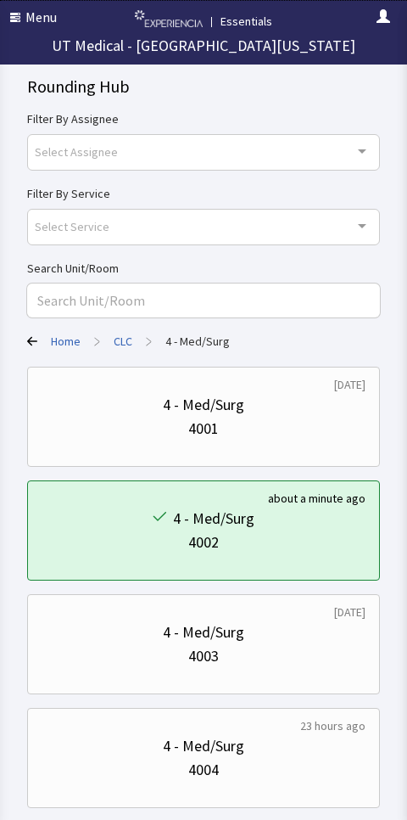
click at [15, 22] on span "button" at bounding box center [17, 18] width 15 height 14
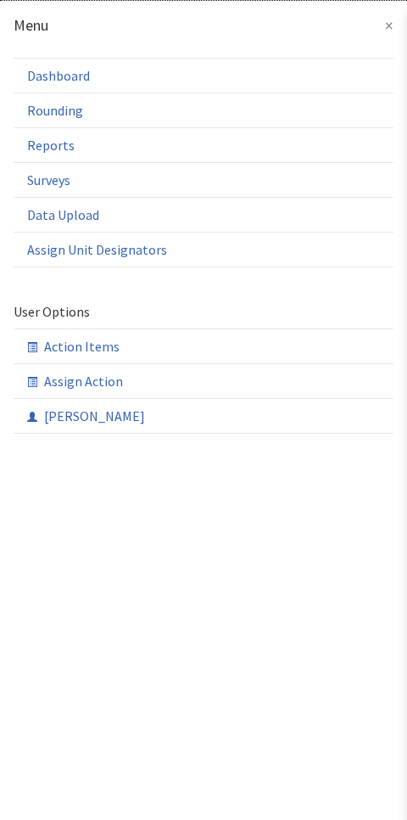
click at [132, 103] on link "Rounding" at bounding box center [204, 109] width 380 height 35
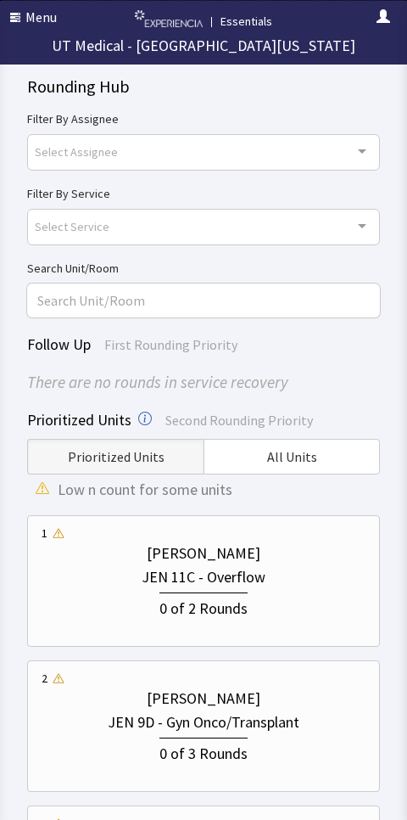
click at [267, 445] on button "All Units" at bounding box center [292, 457] width 176 height 36
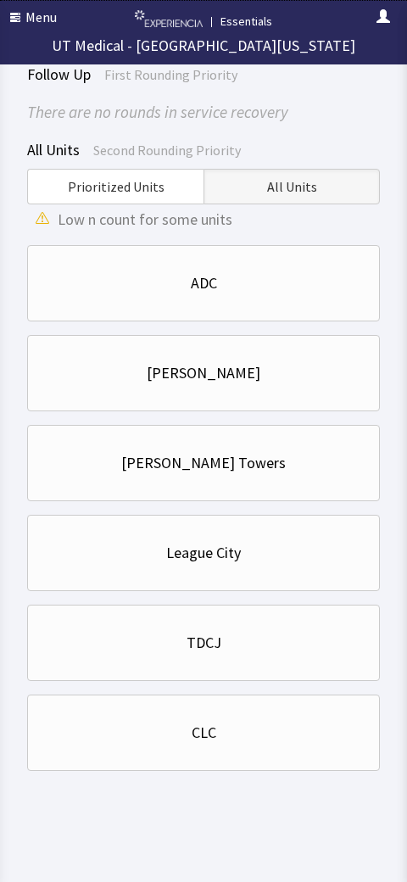
click at [91, 721] on div "CLC" at bounding box center [204, 733] width 324 height 24
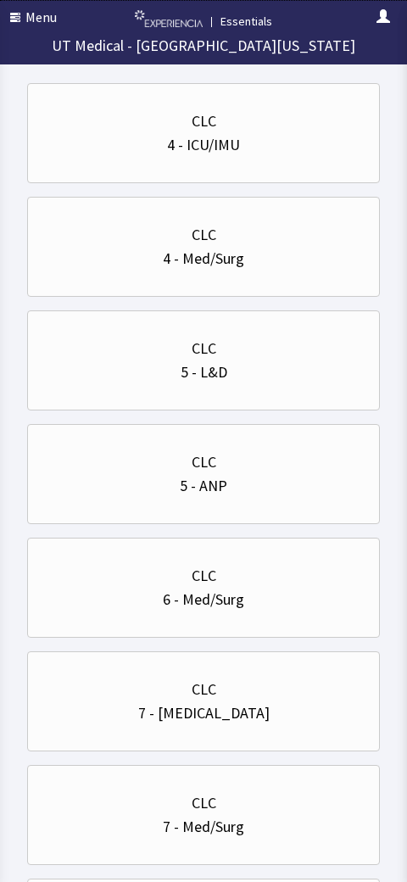
scroll to position [294, 0]
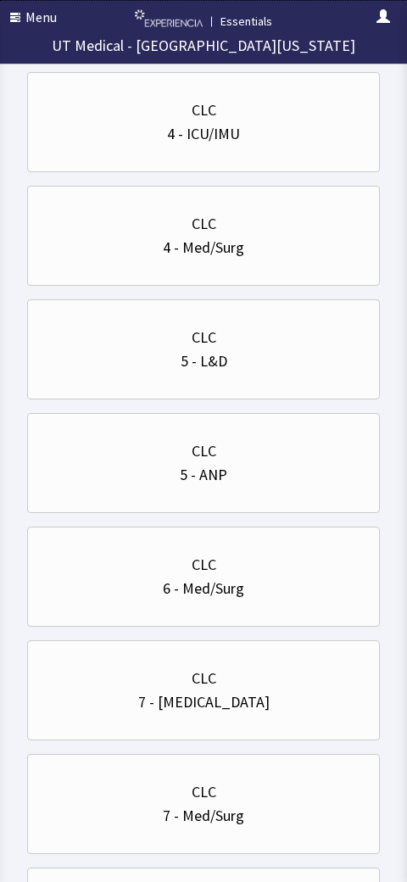
click at [280, 587] on div "6 - Med/Surg" at bounding box center [204, 590] width 324 height 24
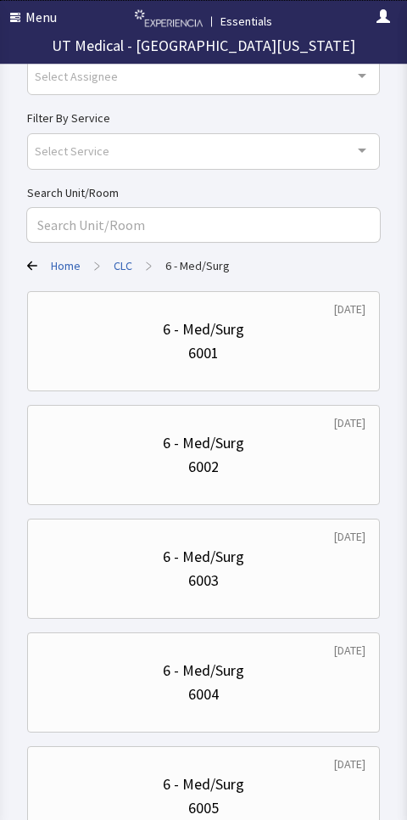
scroll to position [0, 0]
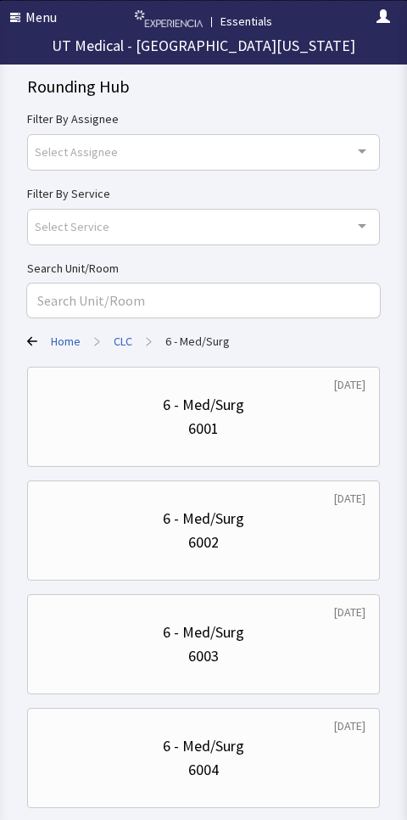
click at [280, 761] on div "6004" at bounding box center [204, 770] width 324 height 24
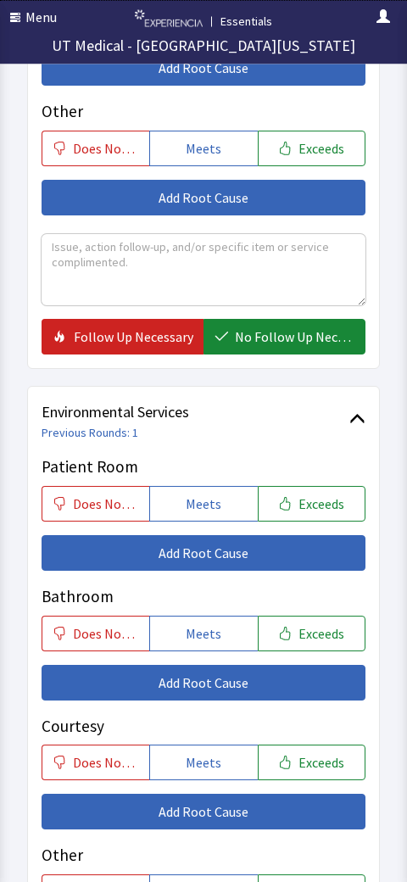
scroll to position [766, 0]
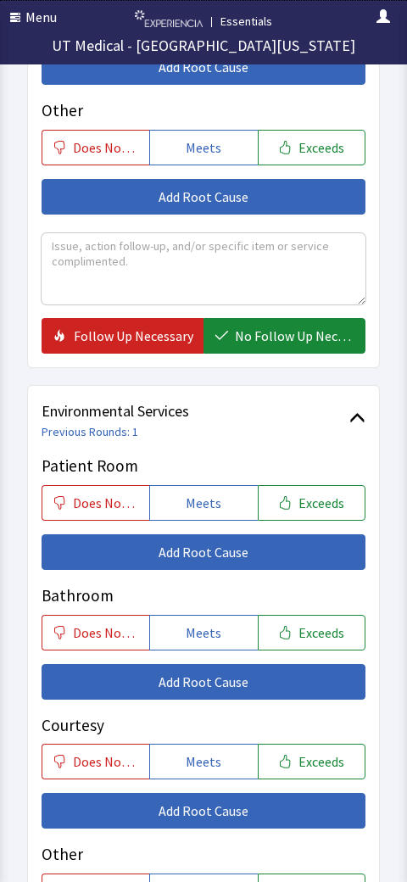
click at [211, 485] on button "Meets" at bounding box center [203, 503] width 108 height 36
click at [221, 616] on button "Meets" at bounding box center [203, 633] width 108 height 36
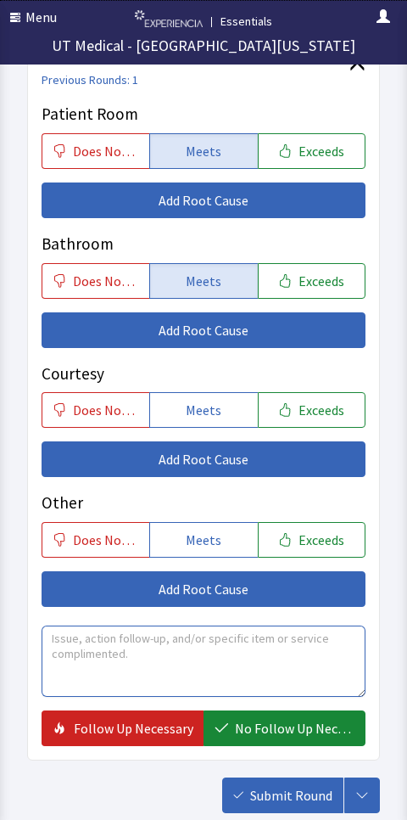
click at [313, 643] on textarea at bounding box center [204, 660] width 324 height 71
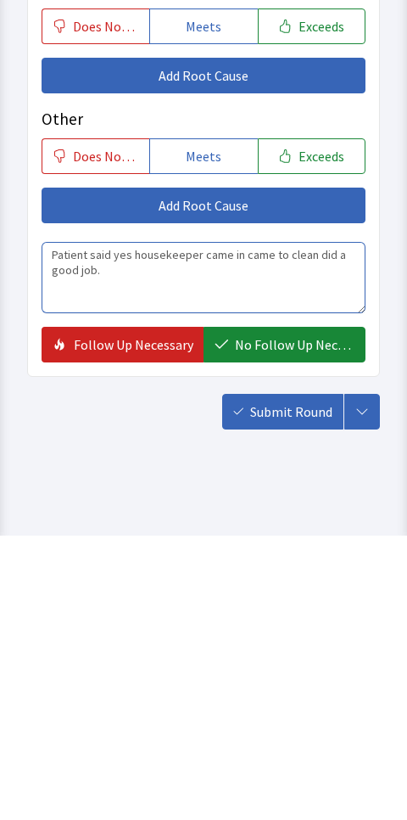
type textarea "Patient said yes housekeeper came in came to clean did a good job."
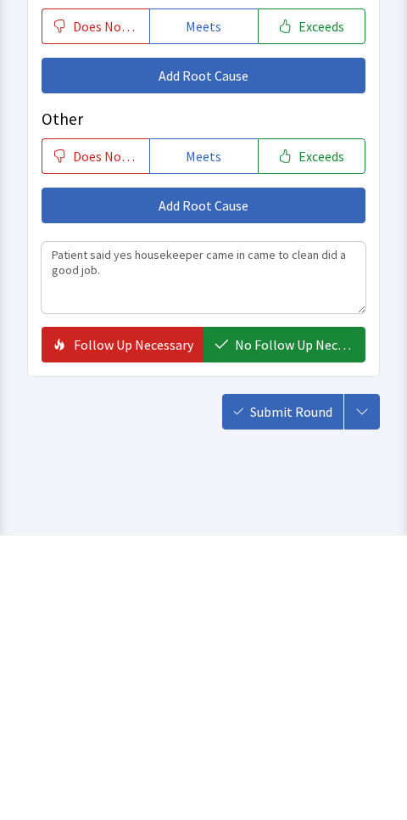
click at [296, 611] on button "No Follow Up Necessary" at bounding box center [285, 629] width 162 height 36
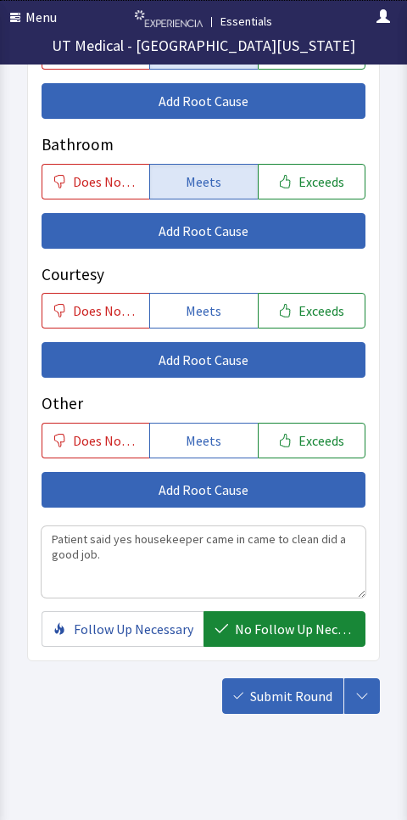
click at [288, 687] on span "Submit Round" at bounding box center [291, 695] width 82 height 20
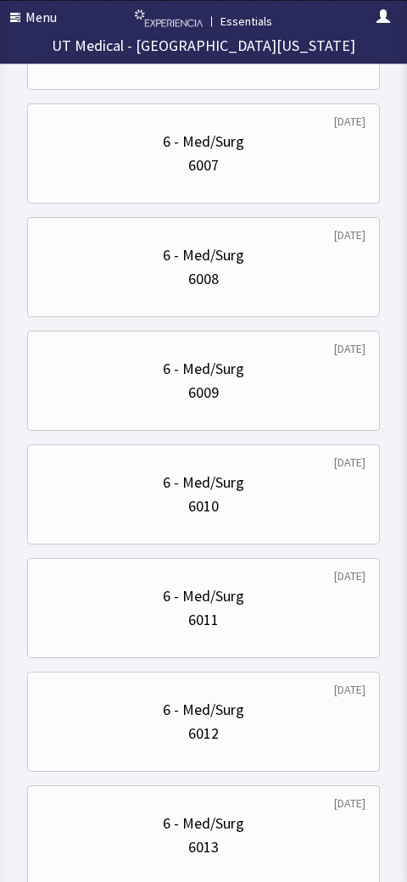
scroll to position [987, 0]
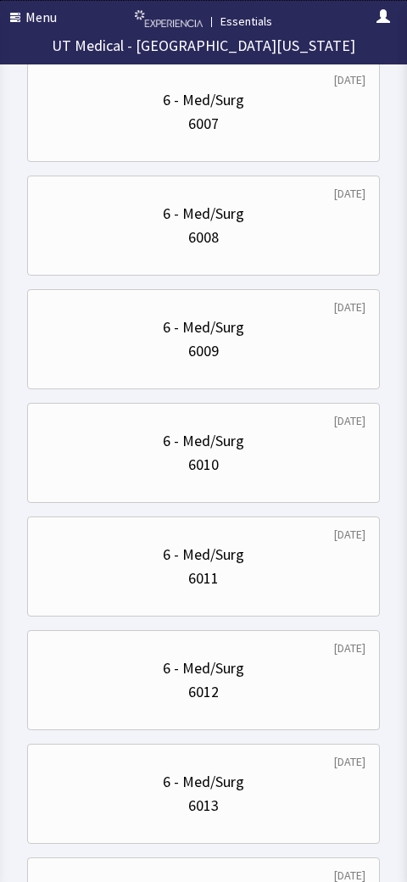
click at [259, 568] on div "6011" at bounding box center [204, 579] width 324 height 24
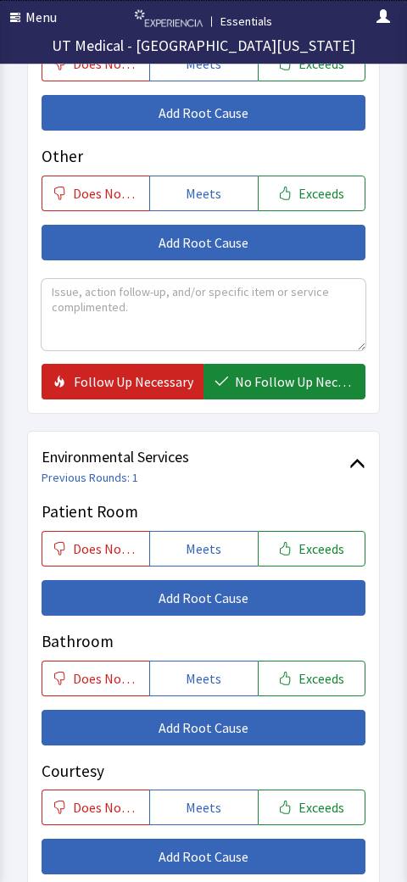
click at [211, 540] on span "Meets" at bounding box center [204, 550] width 36 height 20
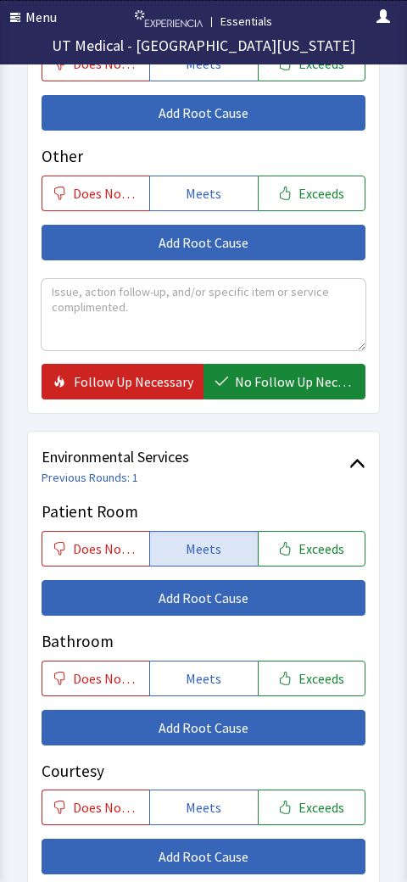
click at [210, 668] on span "Meets" at bounding box center [204, 678] width 36 height 20
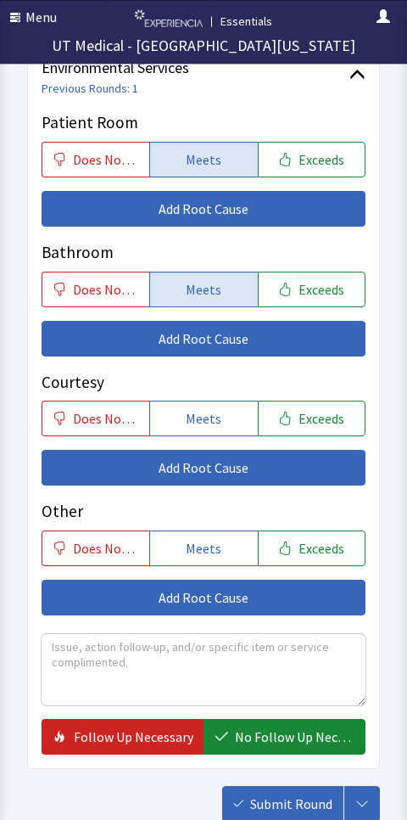
scroll to position [1135, 0]
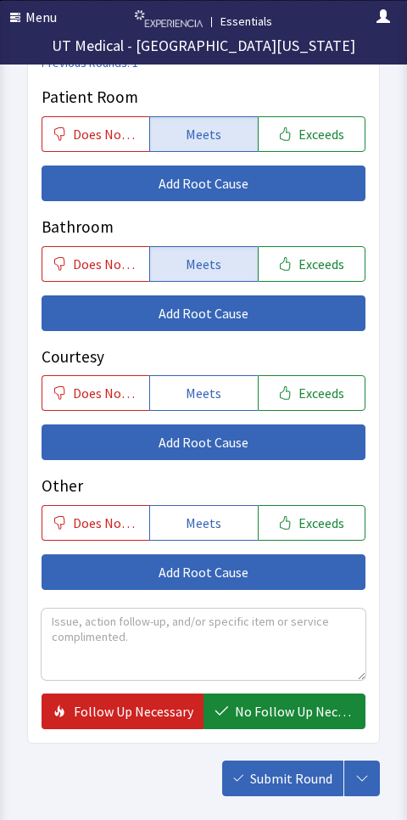
click at [294, 701] on span "No Follow Up Necessary" at bounding box center [295, 711] width 120 height 20
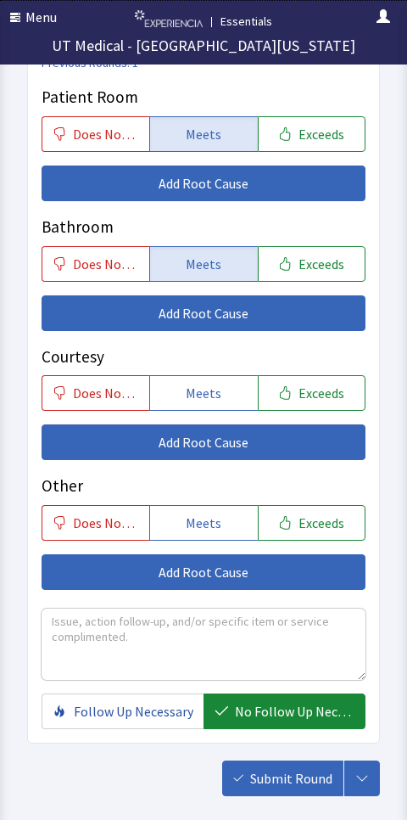
click at [287, 769] on span "Submit Round" at bounding box center [291, 778] width 82 height 20
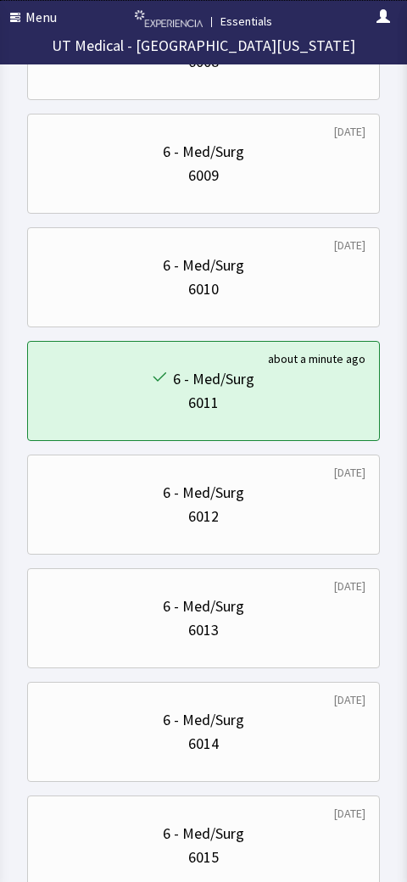
scroll to position [1192, 0]
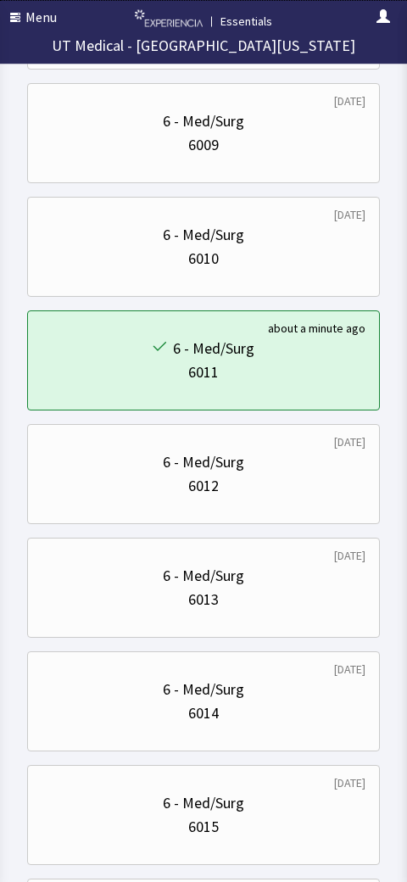
click at [263, 690] on div "6 - Med/Surg" at bounding box center [204, 691] width 324 height 24
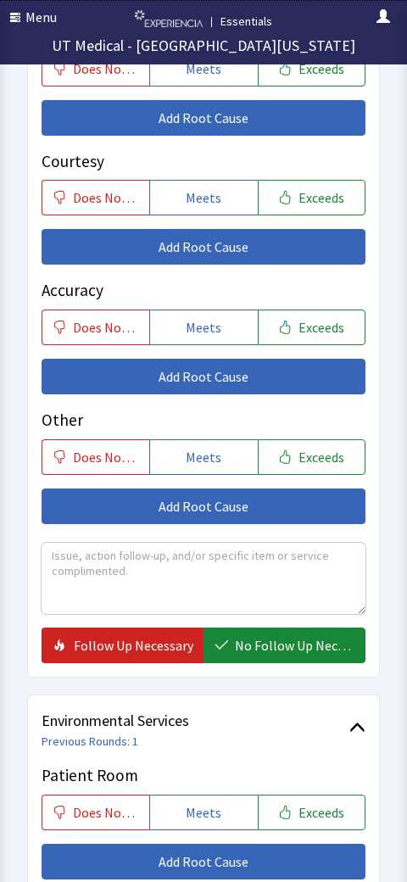
scroll to position [482, 0]
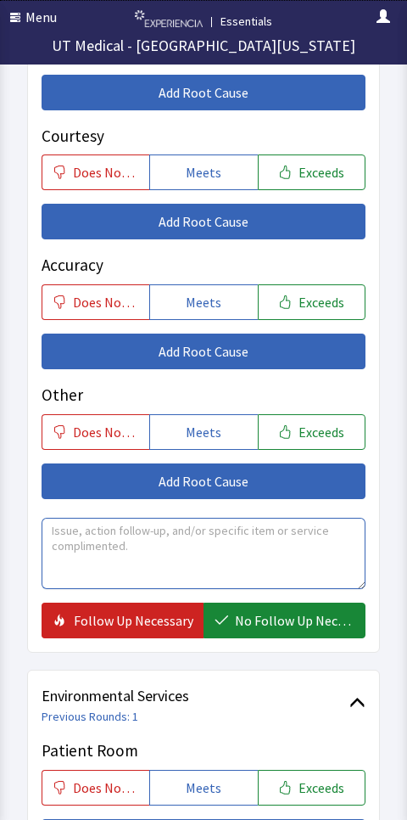
click at [245, 542] on textarea at bounding box center [204, 552] width 324 height 71
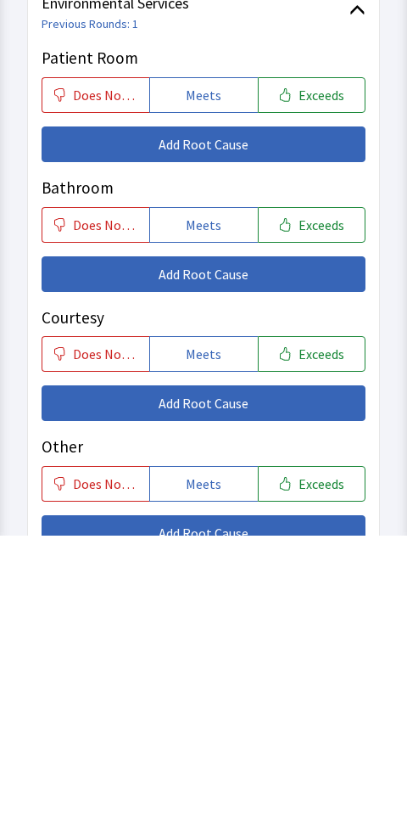
type textarea "[MEDICAL_DATA]"
click at [202, 361] on button "Meets" at bounding box center [203, 379] width 108 height 36
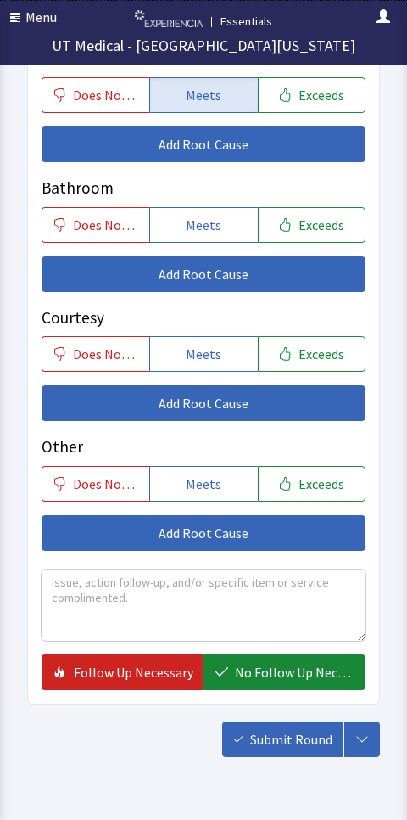
click at [214, 215] on span "Meets" at bounding box center [204, 225] width 36 height 20
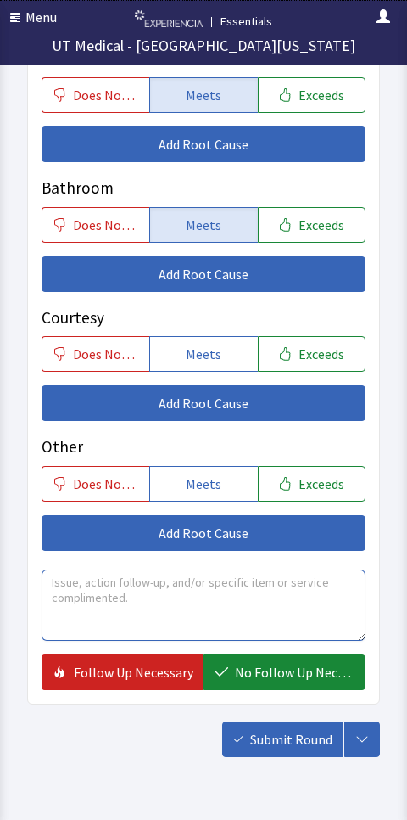
click at [284, 590] on textarea at bounding box center [204, 604] width 324 height 71
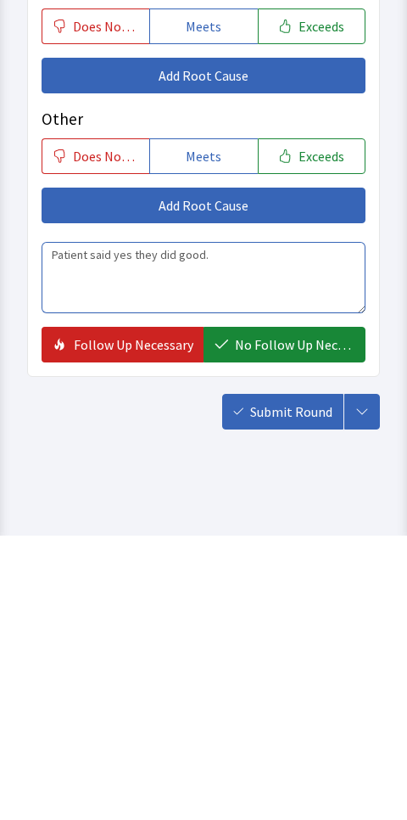
type textarea "Patient said yes they did good."
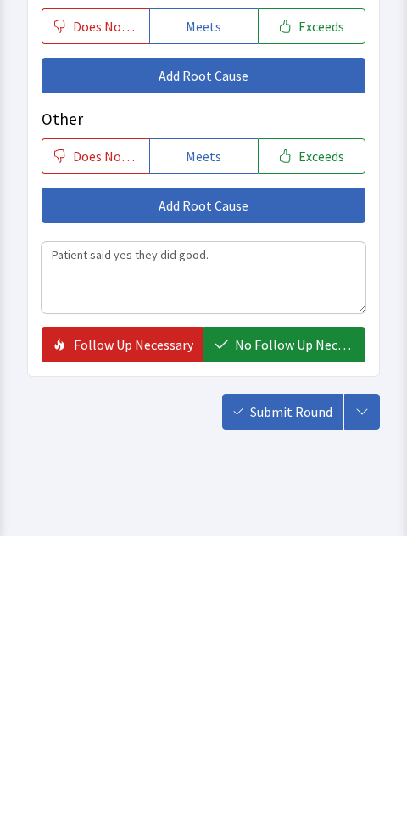
click at [316, 618] on span "No Follow Up Necessary" at bounding box center [295, 628] width 120 height 20
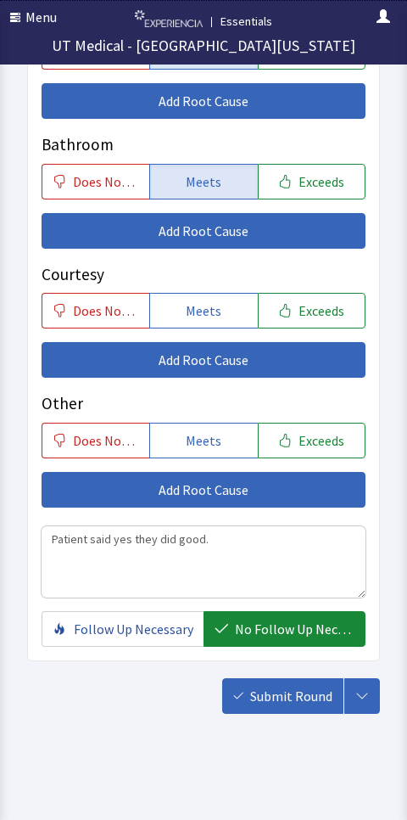
click at [297, 691] on span "Submit Round" at bounding box center [291, 695] width 82 height 20
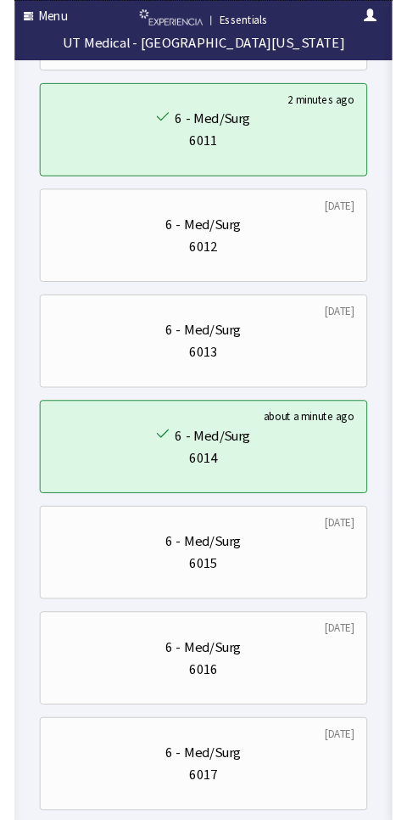
scroll to position [1440, 0]
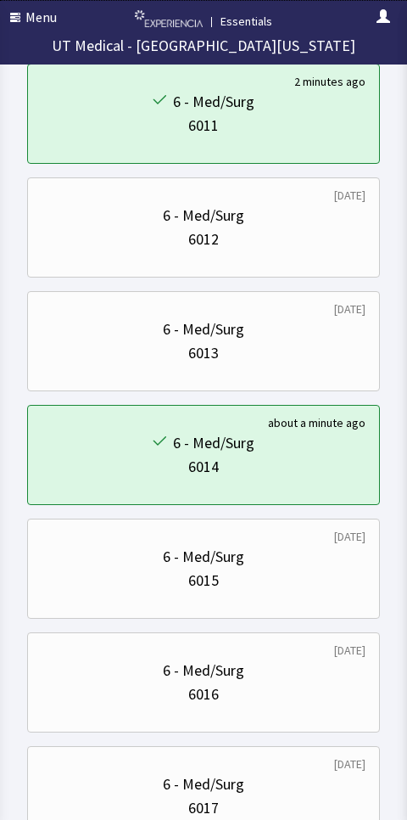
click at [294, 580] on div "6015" at bounding box center [204, 580] width 324 height 24
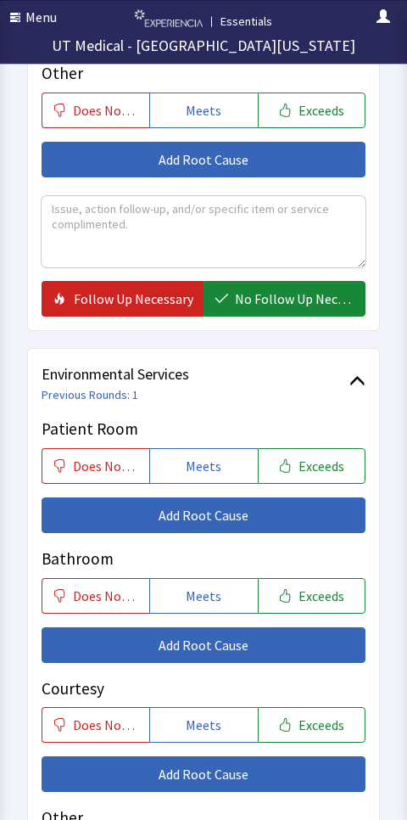
scroll to position [829, 0]
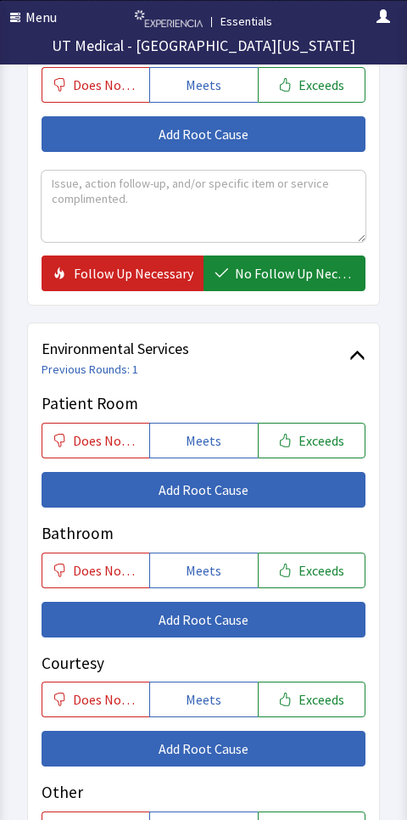
click at [214, 422] on button "Meets" at bounding box center [203, 440] width 108 height 36
click at [204, 552] on button "Meets" at bounding box center [203, 570] width 108 height 36
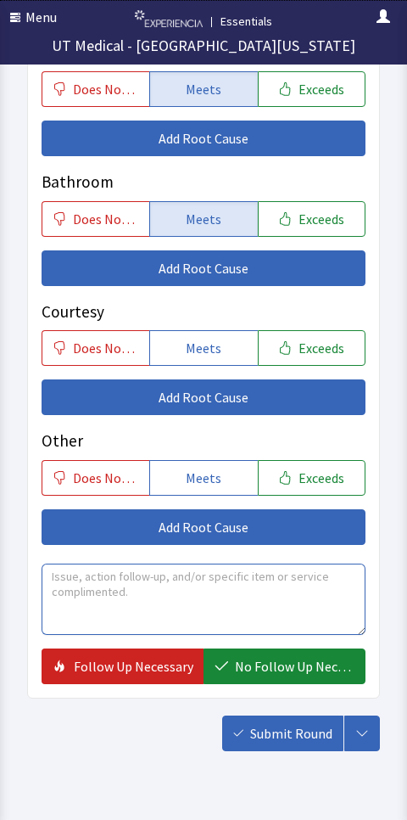
click at [278, 600] on textarea at bounding box center [204, 598] width 324 height 71
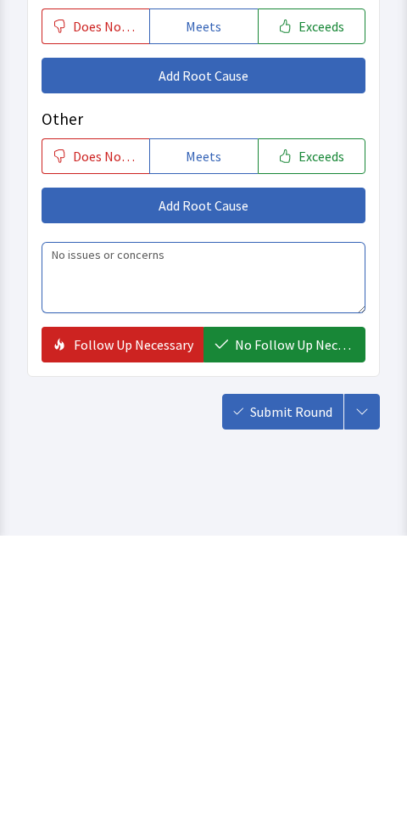
type textarea "No issues or concerns"
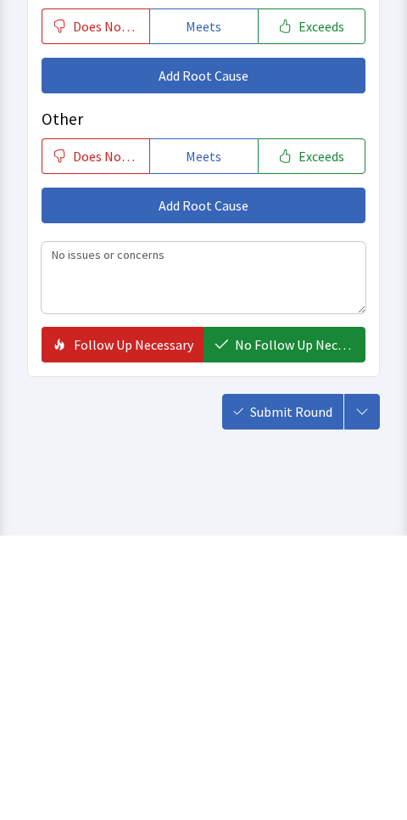
click at [305, 618] on span "No Follow Up Necessary" at bounding box center [295, 628] width 120 height 20
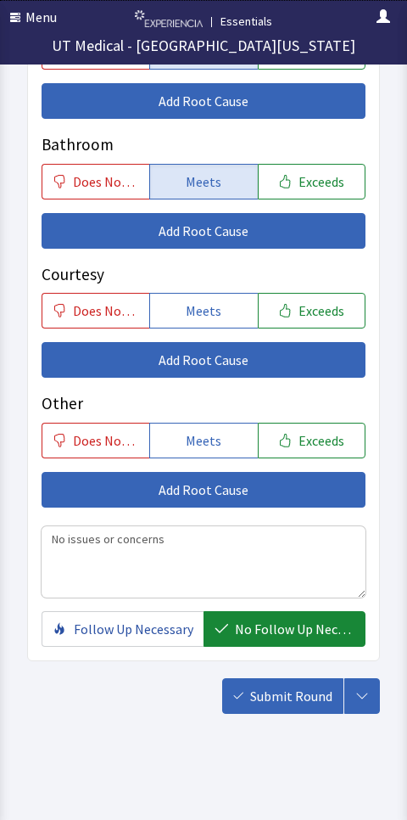
click at [299, 688] on span "Submit Round" at bounding box center [291, 695] width 82 height 20
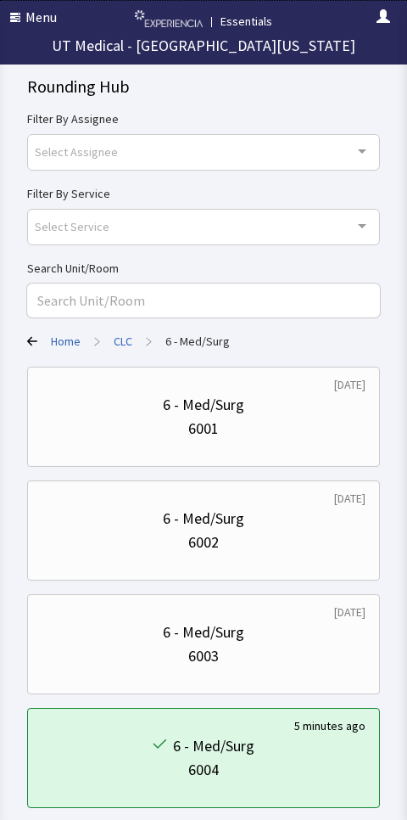
click at [18, 18] on span "button" at bounding box center [17, 18] width 15 height 14
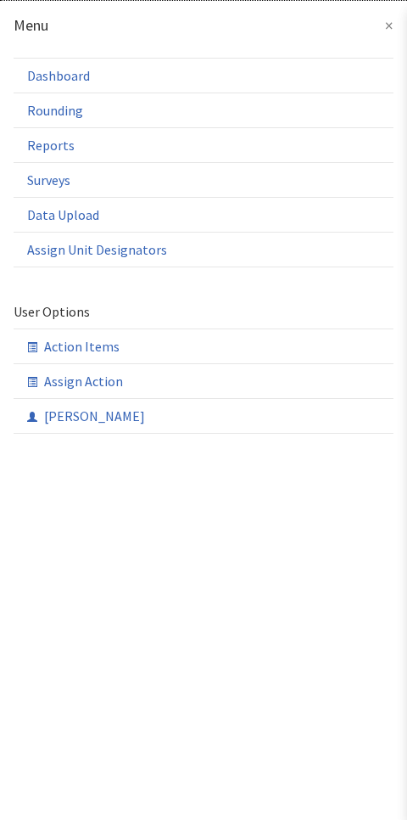
click at [36, 117] on link "Rounding" at bounding box center [204, 109] width 380 height 35
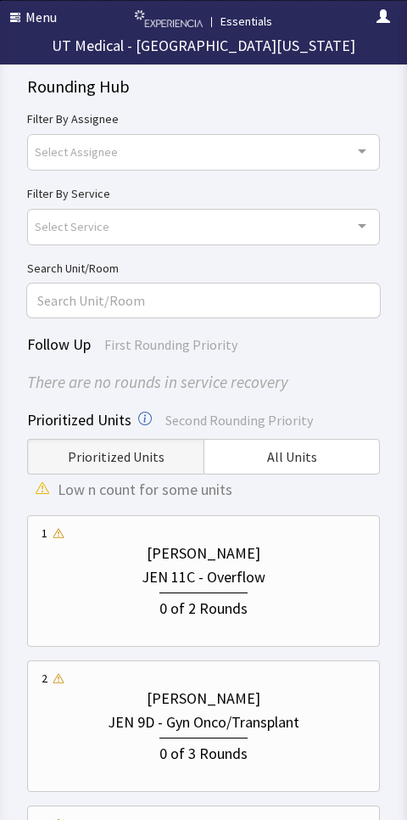
click at [271, 460] on span "All Units" at bounding box center [292, 456] width 50 height 20
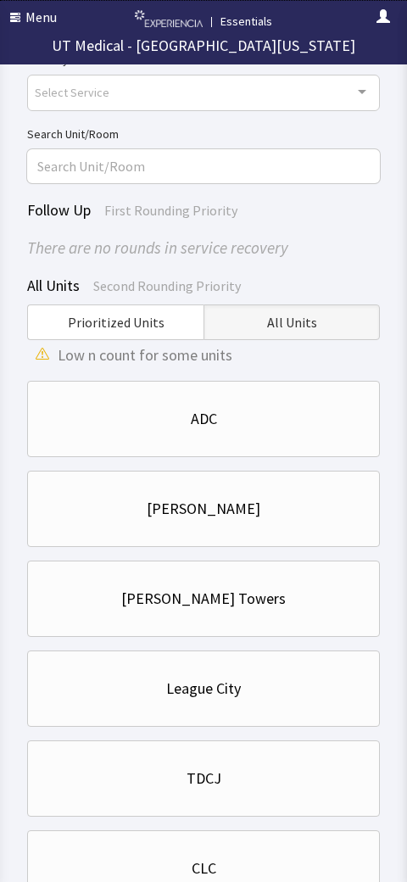
scroll to position [171, 0]
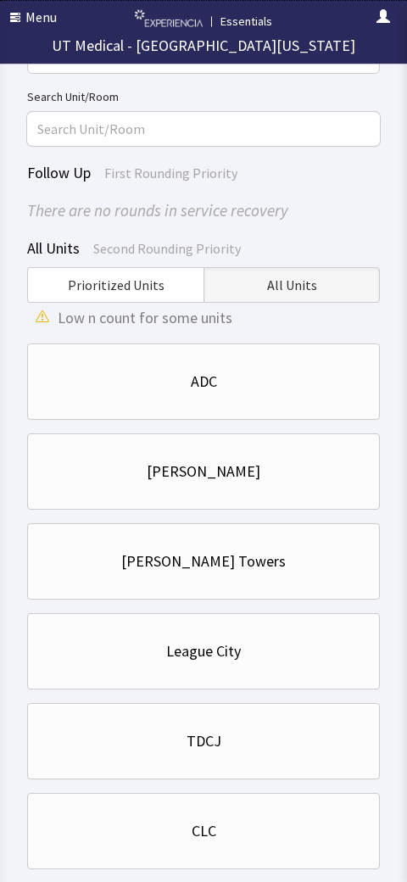
click at [247, 819] on div "CLC" at bounding box center [204, 832] width 324 height 24
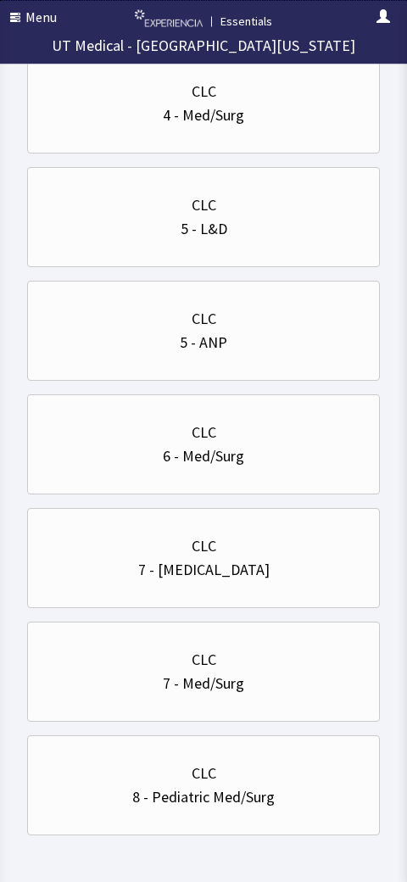
scroll to position [492, 0]
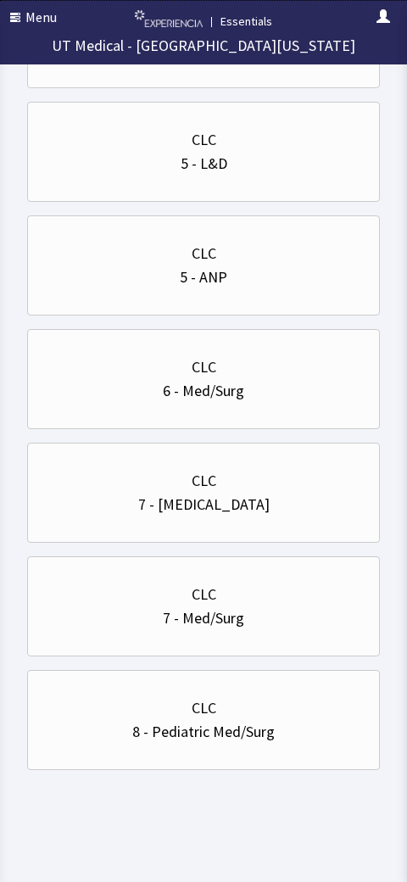
click at [302, 615] on div "7 - Med/Surg" at bounding box center [204, 619] width 324 height 24
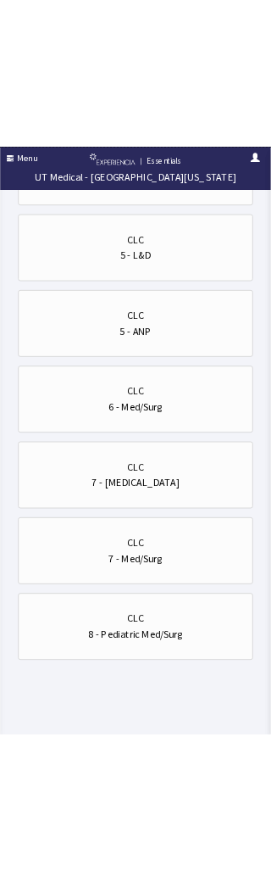
scroll to position [0, 0]
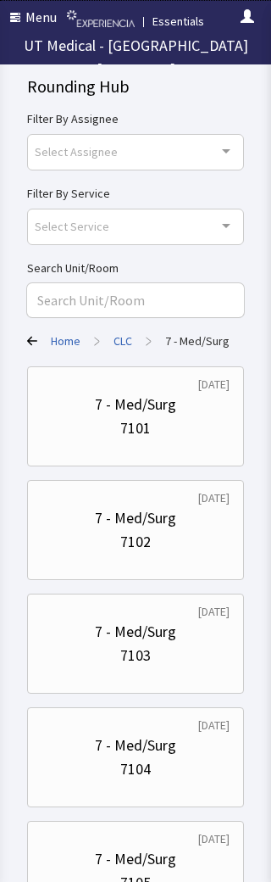
click at [124, 344] on link "CLC" at bounding box center [123, 341] width 19 height 17
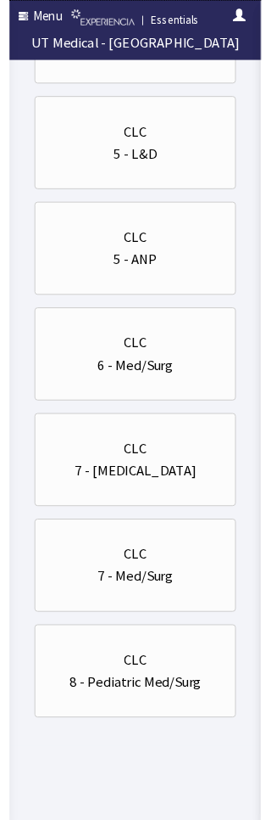
scroll to position [516, 0]
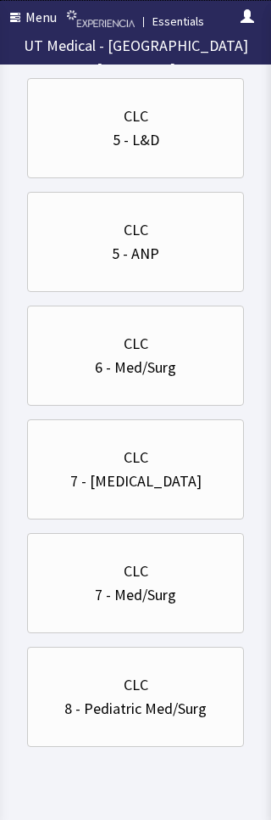
click at [57, 716] on div "8 - Pediatric Med/Surg" at bounding box center [136, 708] width 188 height 24
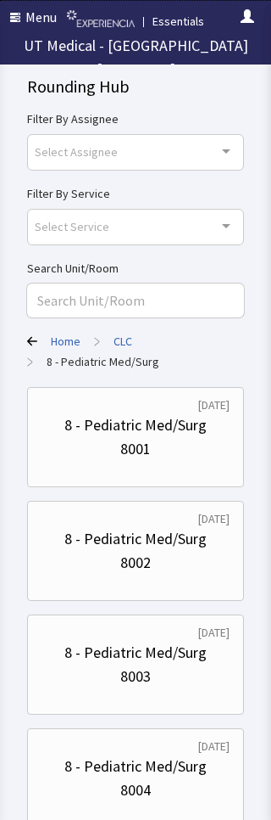
click at [163, 654] on div "8 - Pediatric Med/Surg" at bounding box center [135, 653] width 143 height 24
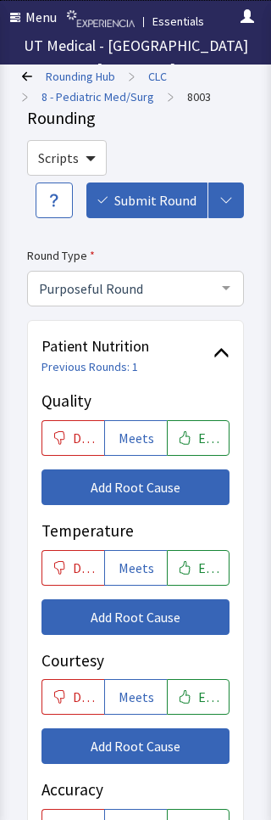
click at [146, 559] on span "Meets" at bounding box center [137, 567] width 36 height 20
click at [146, 683] on button "Meets" at bounding box center [135, 697] width 63 height 36
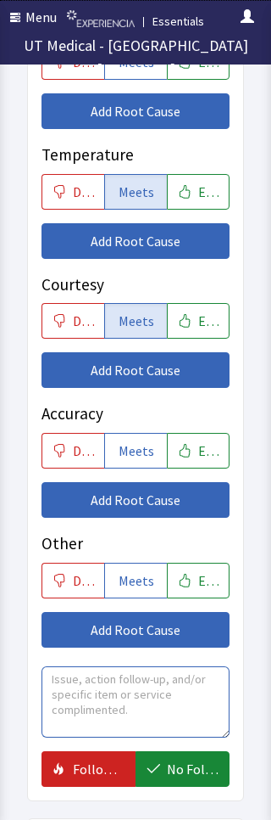
click at [181, 696] on textarea at bounding box center [136, 701] width 188 height 71
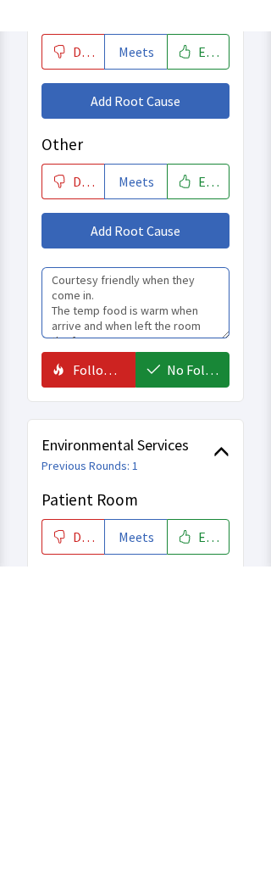
scroll to position [10, 0]
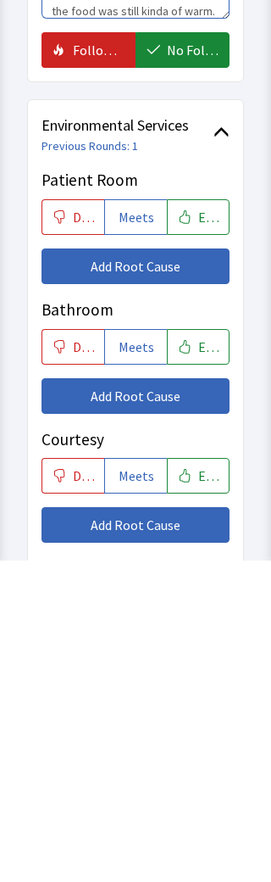
type textarea "Courtesy friendly when they come in. The temp food is warm when arrive and when…"
click at [152, 521] on button "Meets" at bounding box center [135, 539] width 63 height 36
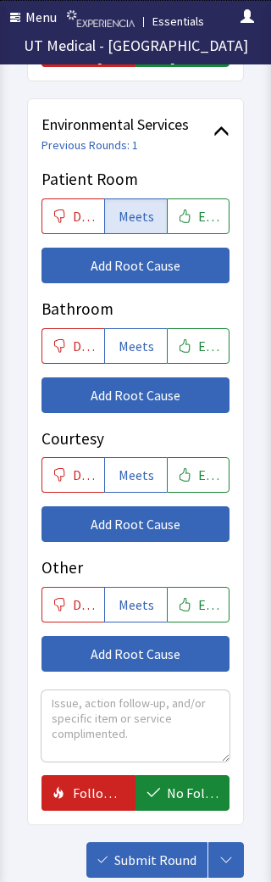
click at [141, 337] on span "Meets" at bounding box center [137, 346] width 36 height 20
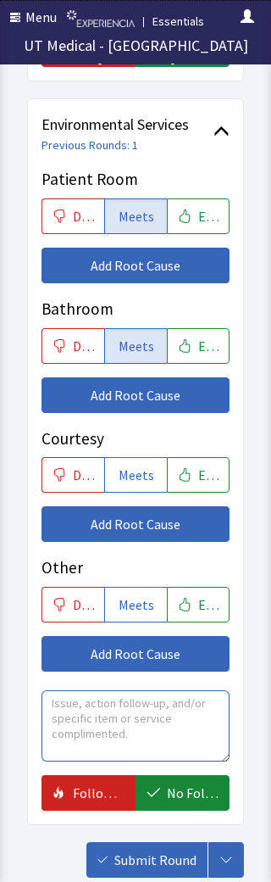
click at [140, 691] on textarea at bounding box center [136, 726] width 188 height 71
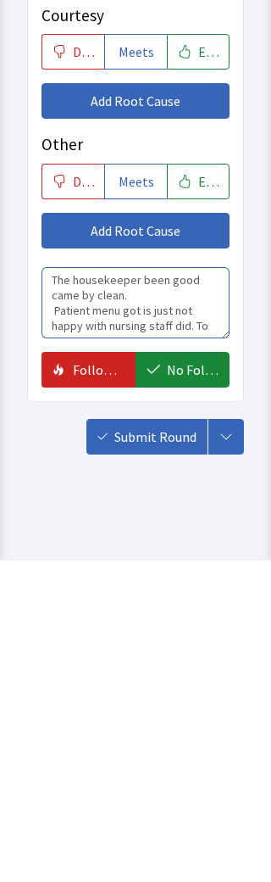
scroll to position [10, 0]
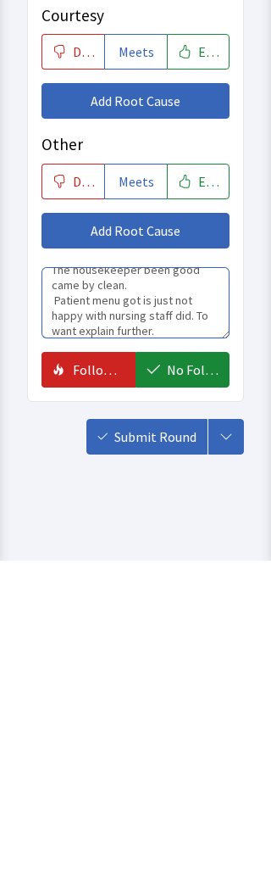
click at [192, 589] on textarea "The housekeeper been good came by clean. Patient menu got is just not happy wit…" at bounding box center [136, 624] width 188 height 71
click at [107, 589] on textarea "The housekeeper been good came by clean. Patient menu got is just not happy wit…" at bounding box center [136, 624] width 188 height 71
click at [83, 589] on textarea "The housekeeper been good came by clean. Patient menu got is just not happy wit…" at bounding box center [136, 624] width 188 height 71
type textarea "The housekeeper been good came by clean. Patient menu got is just not happy wit…"
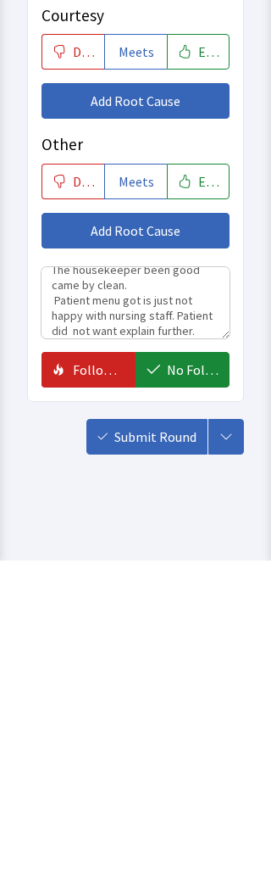
click at [191, 681] on span "No Follow Up Necessary" at bounding box center [193, 691] width 52 height 20
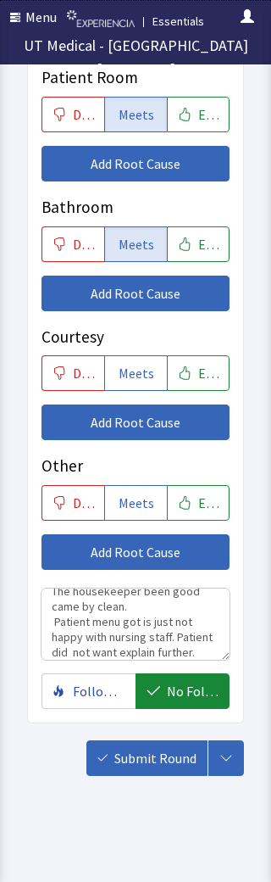
click at [144, 757] on span "Submit Round" at bounding box center [156, 758] width 82 height 20
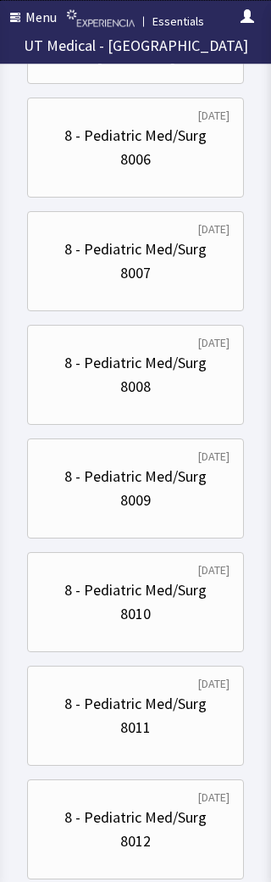
scroll to position [859, 0]
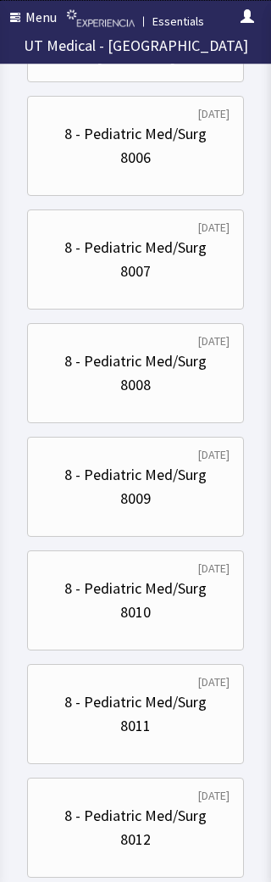
click at [67, 266] on div "8007" at bounding box center [136, 272] width 188 height 24
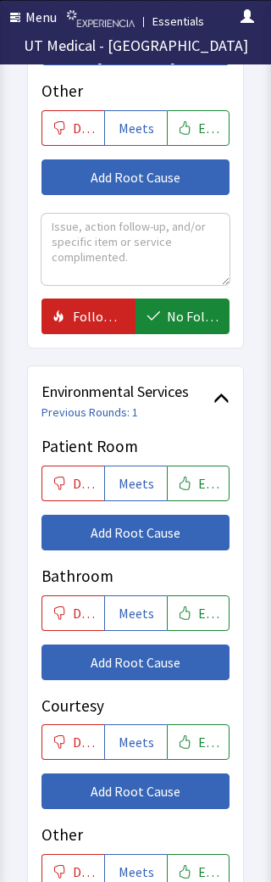
scroll to position [829, 0]
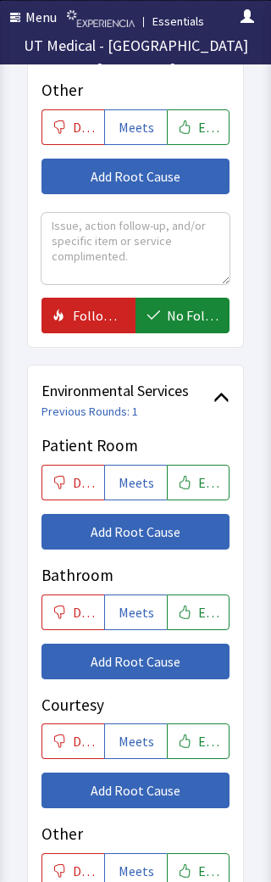
click at [155, 479] on button "Meets" at bounding box center [135, 483] width 63 height 36
click at [137, 595] on button "Meets" at bounding box center [135, 613] width 63 height 36
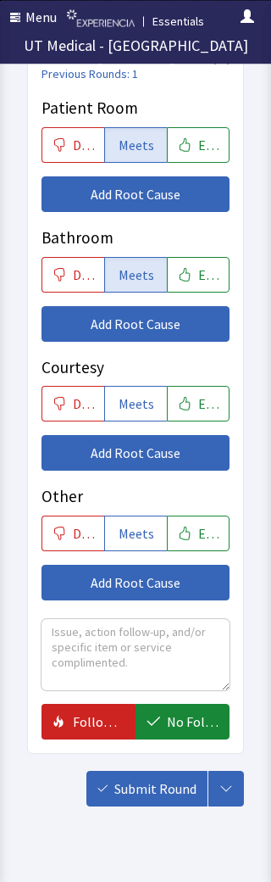
scroll to position [1197, 0]
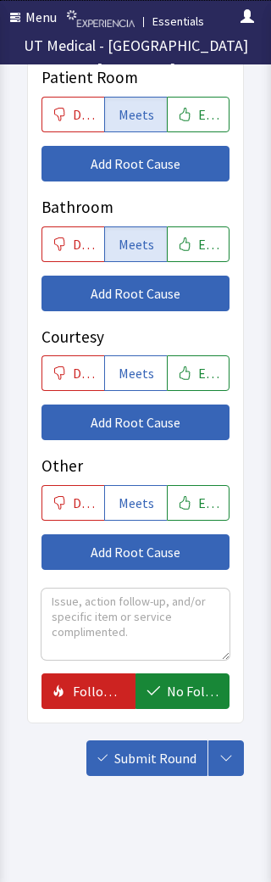
click at [159, 629] on textarea at bounding box center [136, 624] width 188 height 71
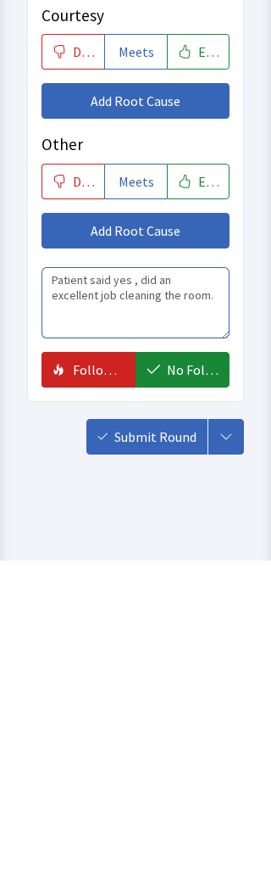
type textarea "Patient said yes , did an excellent job cleaning the room."
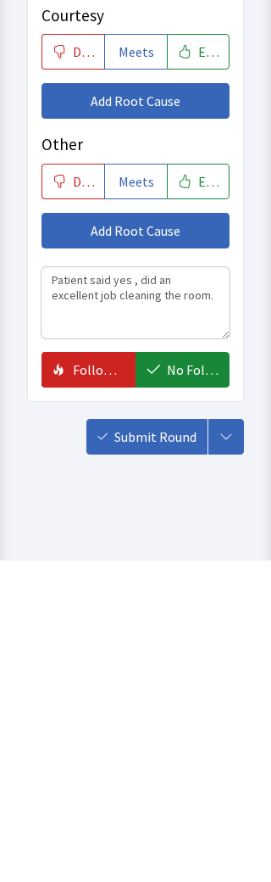
click at [183, 681] on span "No Follow Up Necessary" at bounding box center [193, 691] width 52 height 20
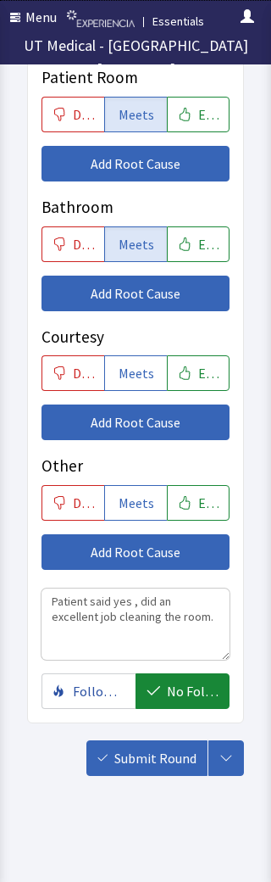
click at [142, 741] on button "Submit Round" at bounding box center [147, 759] width 121 height 36
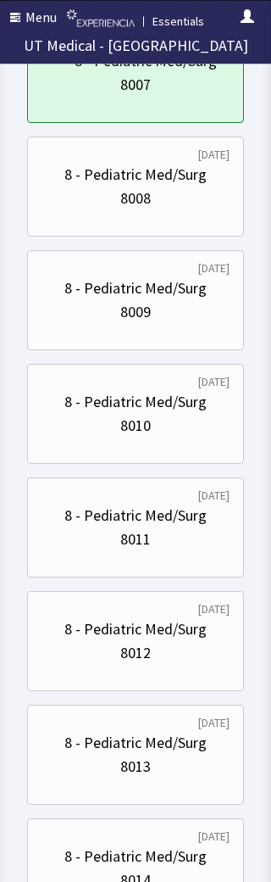
scroll to position [1047, 0]
click at [67, 516] on div "8 - Pediatric Med/Surg" at bounding box center [135, 515] width 143 height 24
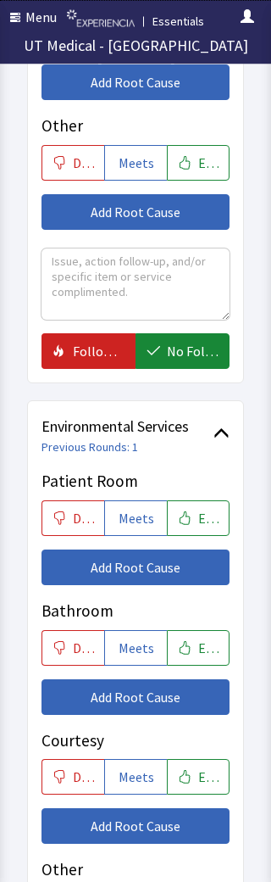
scroll to position [793, 0]
click at [69, 694] on button "Add Root Cause" at bounding box center [136, 698] width 188 height 36
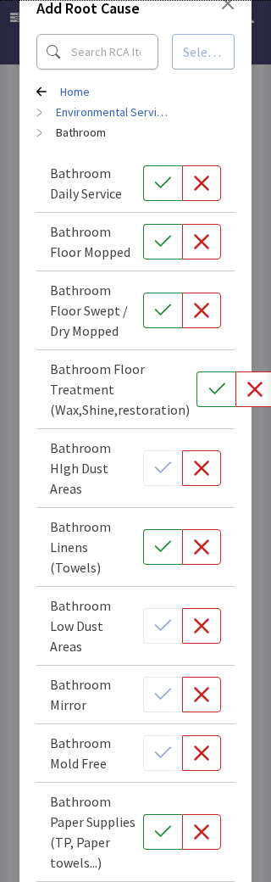
scroll to position [31, 0]
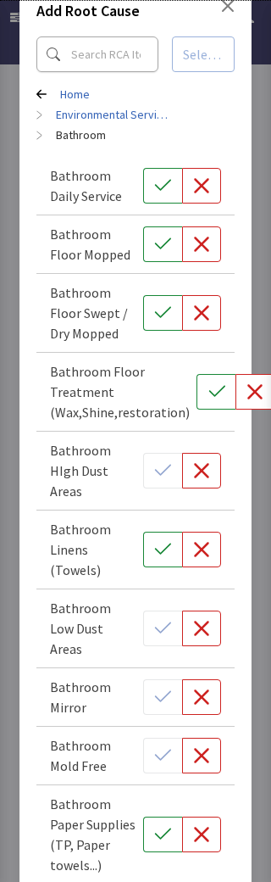
click at [211, 554] on button "button" at bounding box center [201, 550] width 39 height 36
click at [41, 90] on icon at bounding box center [41, 94] width 10 height 9
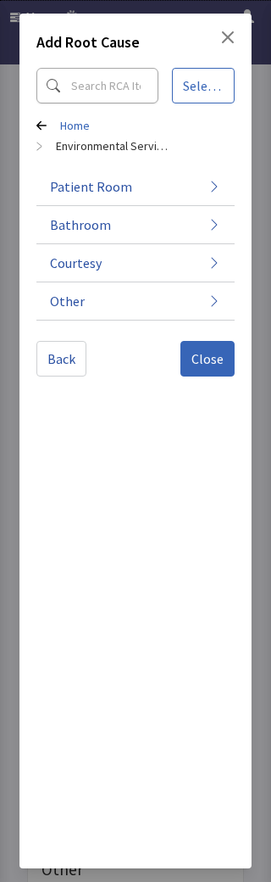
click at [198, 370] on button "Close" at bounding box center [208, 359] width 54 height 36
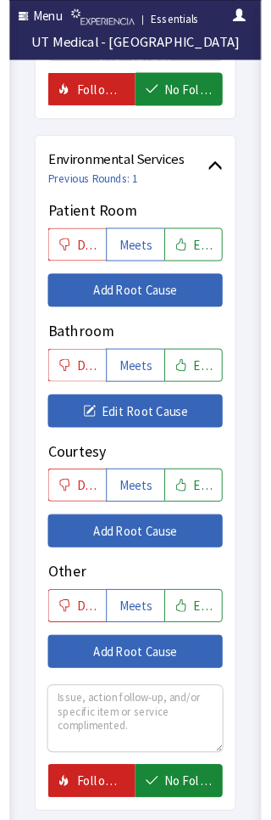
scroll to position [1074, 0]
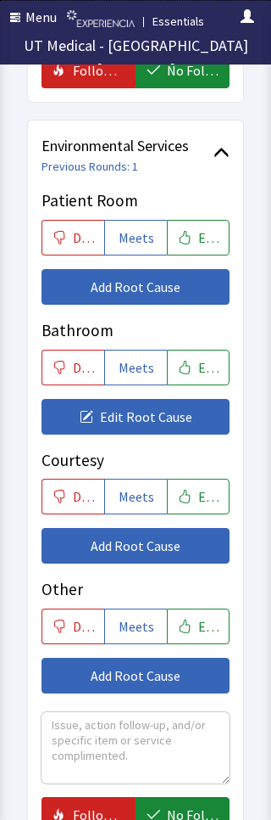
click at [131, 366] on span "Meets" at bounding box center [137, 367] width 36 height 20
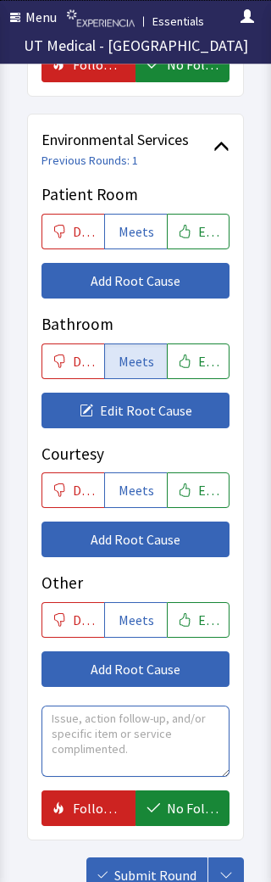
click at [70, 738] on textarea at bounding box center [136, 742] width 188 height 71
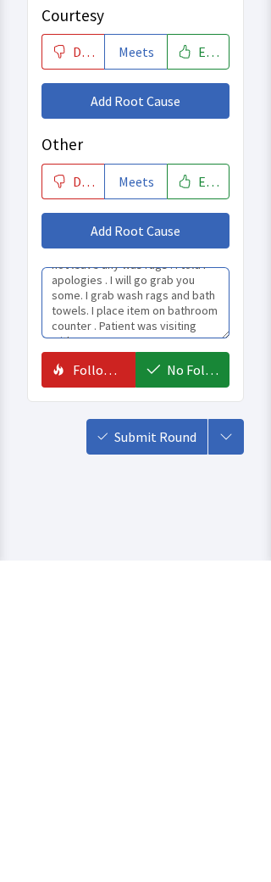
scroll to position [71, 0]
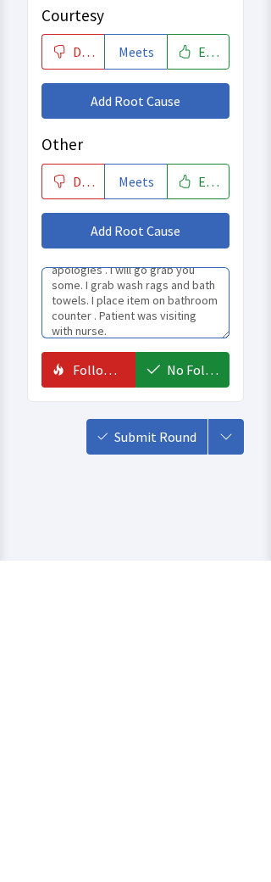
type textarea "Patient said the housekeeper came in clean swept and mop the floor. The houseke…"
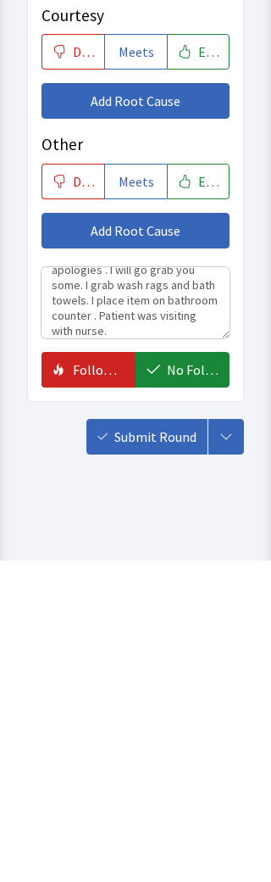
click at [195, 681] on span "No Follow Up Necessary" at bounding box center [193, 691] width 52 height 20
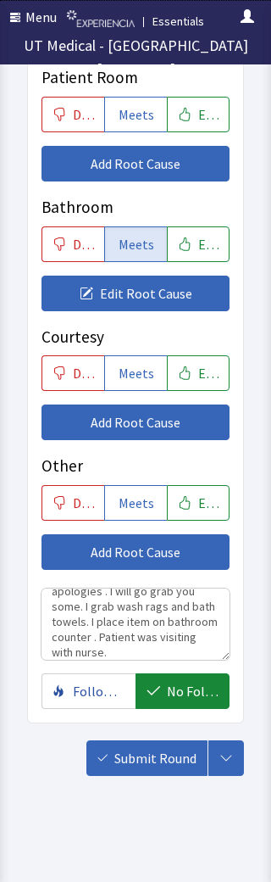
click at [132, 104] on span "Meets" at bounding box center [137, 114] width 36 height 20
click at [163, 758] on span "Submit Round" at bounding box center [156, 758] width 82 height 20
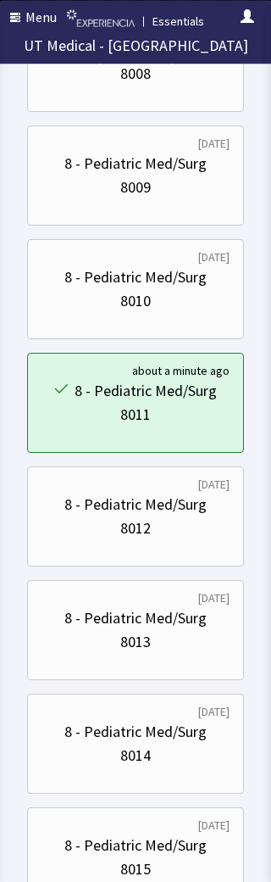
scroll to position [1200, 0]
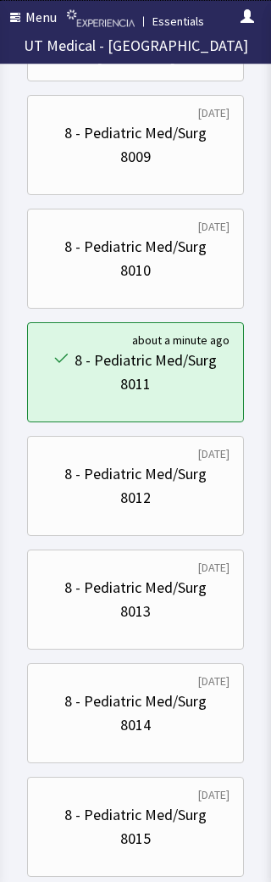
click at [167, 819] on div "8015" at bounding box center [136, 840] width 188 height 24
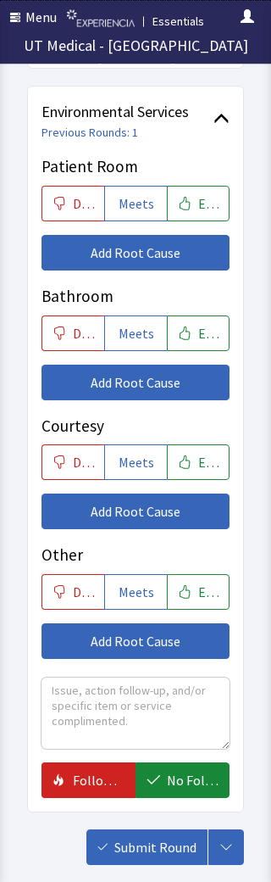
scroll to position [1109, 0]
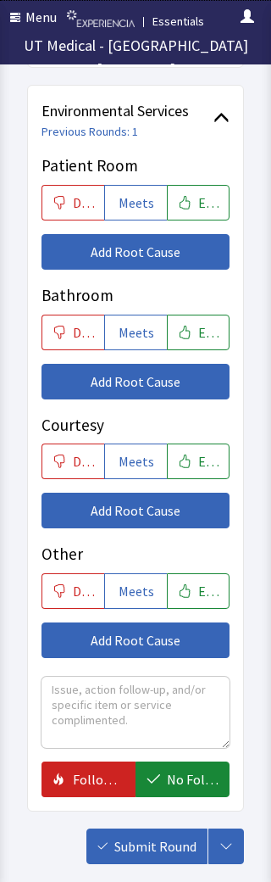
click at [132, 187] on button "Meets" at bounding box center [135, 203] width 63 height 36
click at [202, 195] on span "Exceeds" at bounding box center [209, 203] width 20 height 20
click at [202, 326] on span "Exceeds" at bounding box center [209, 332] width 20 height 20
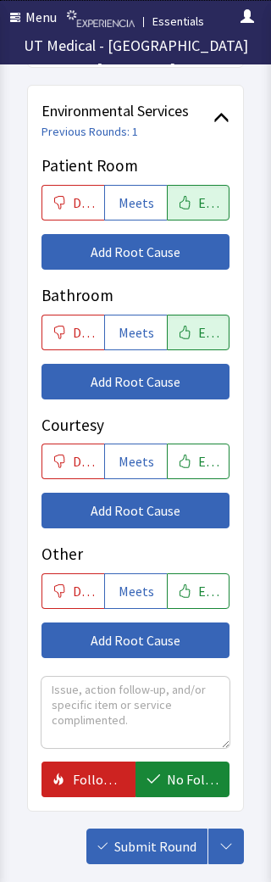
click at [194, 456] on button "Exceeds" at bounding box center [198, 462] width 63 height 36
click at [179, 505] on span "Add Root Cause" at bounding box center [136, 511] width 90 height 20
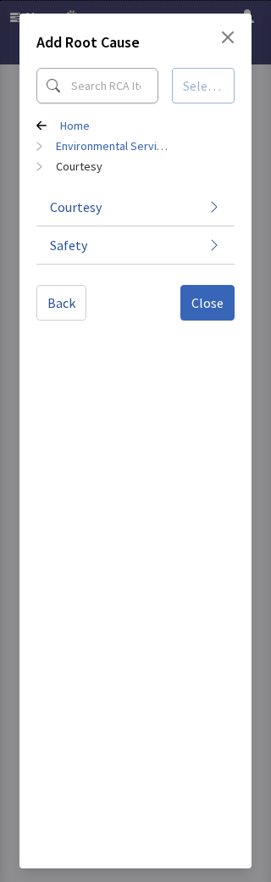
click at [225, 210] on button "Courtesy" at bounding box center [135, 207] width 199 height 38
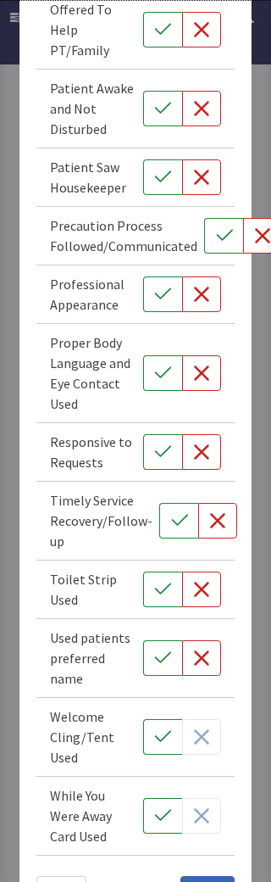
scroll to position [899, 0]
click at [156, 808] on icon "button" at bounding box center [162, 816] width 17 height 17
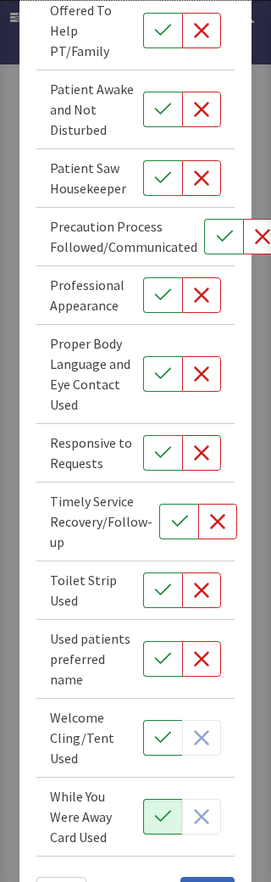
click at [164, 582] on icon "button" at bounding box center [162, 590] width 17 height 17
click at [208, 819] on span "Close" at bounding box center [208, 895] width 32 height 20
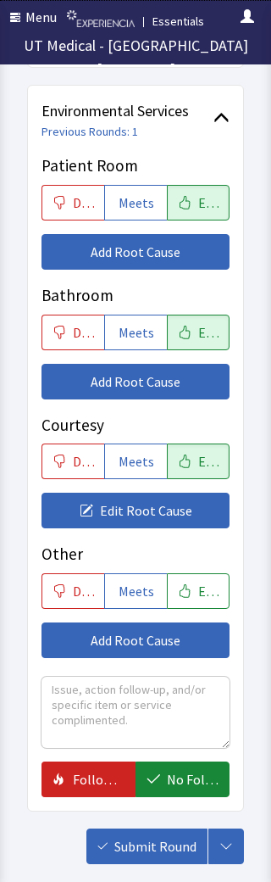
click at [187, 247] on button "Add Root Cause" at bounding box center [136, 252] width 188 height 36
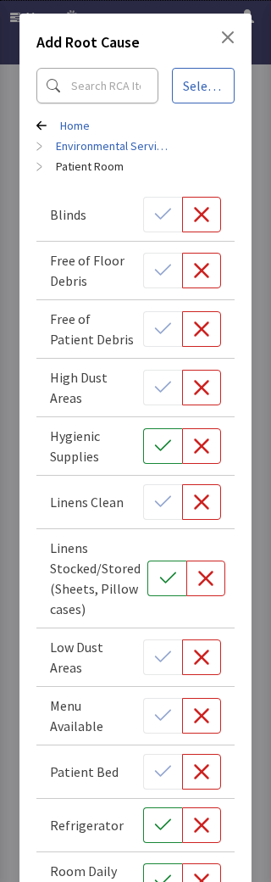
click at [232, 32] on icon "Close" at bounding box center [228, 37] width 12 height 12
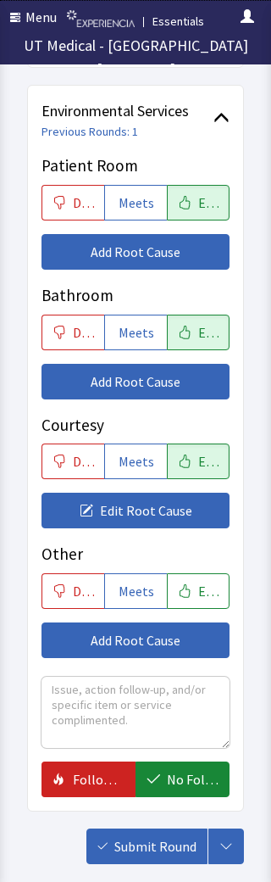
click at [146, 198] on span "Meets" at bounding box center [137, 203] width 36 height 20
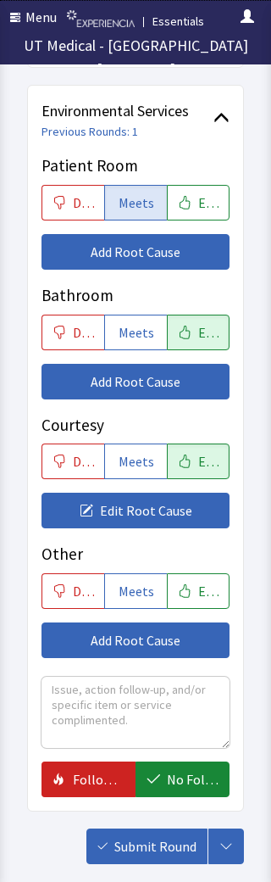
click at [135, 334] on span "Meets" at bounding box center [137, 332] width 36 height 20
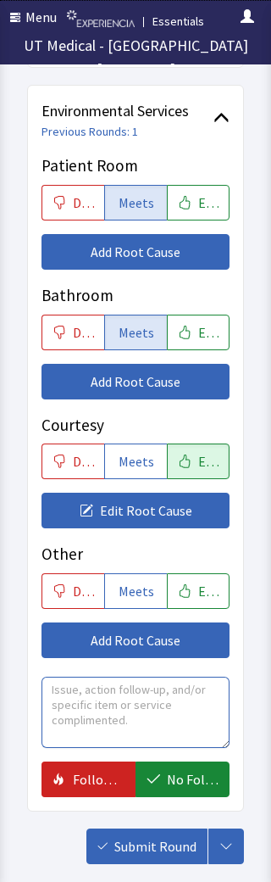
click at [176, 695] on textarea at bounding box center [136, 712] width 188 height 71
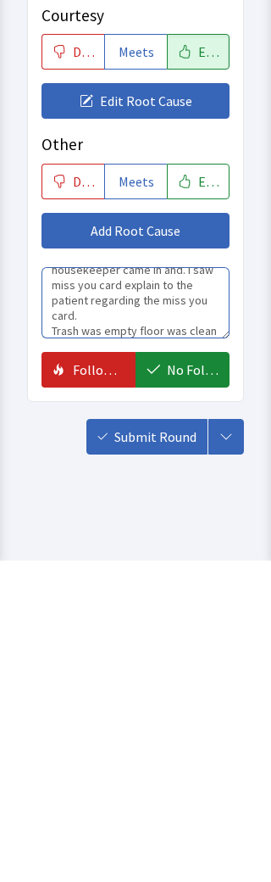
scroll to position [46, 0]
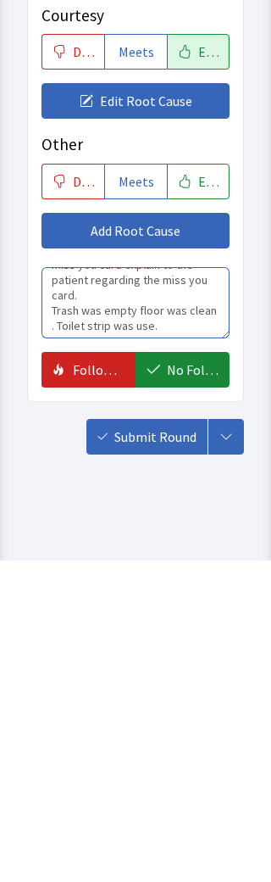
type textarea "Patient was asleep when housekeeper came in and. I saw miss you card explain to…"
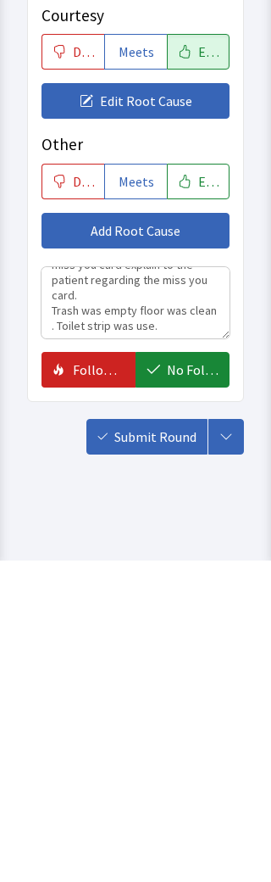
click at [176, 681] on span "No Follow Up Necessary" at bounding box center [193, 691] width 52 height 20
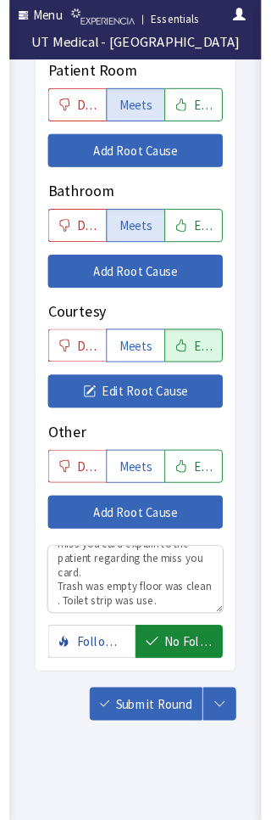
scroll to position [1223, 0]
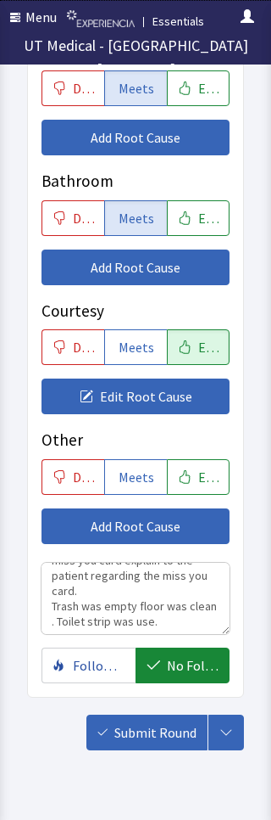
click at [123, 730] on span "Submit Round" at bounding box center [156, 732] width 82 height 20
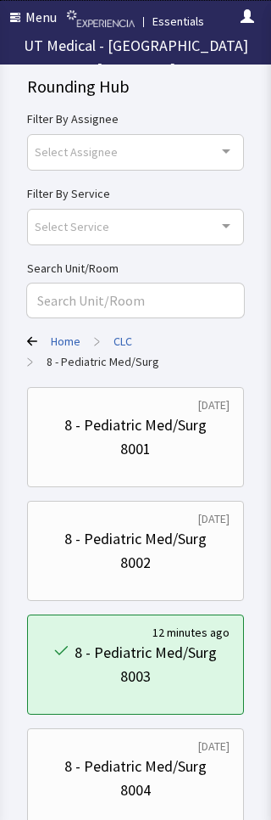
click at [241, 6] on button "button" at bounding box center [248, 17] width 34 height 34
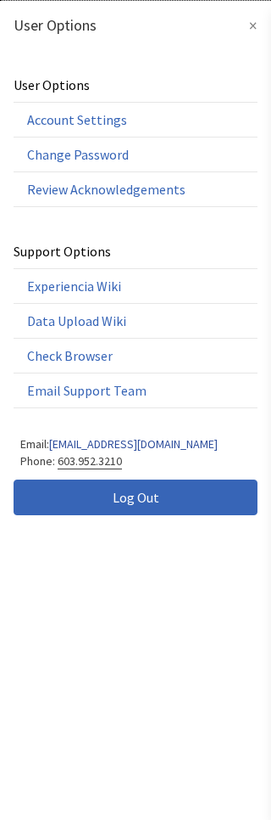
click at [81, 486] on button "Log Out" at bounding box center [136, 497] width 244 height 36
